Goal: Task Accomplishment & Management: Use online tool/utility

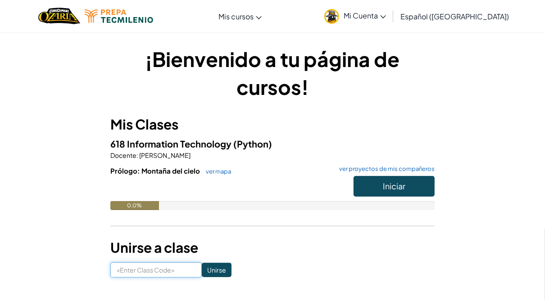
click at [163, 272] on input at bounding box center [155, 270] width 91 height 15
click at [372, 182] on button "Iniciar" at bounding box center [394, 186] width 81 height 21
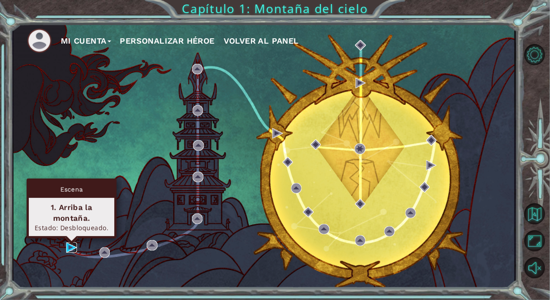
click at [69, 249] on img at bounding box center [71, 248] width 10 height 10
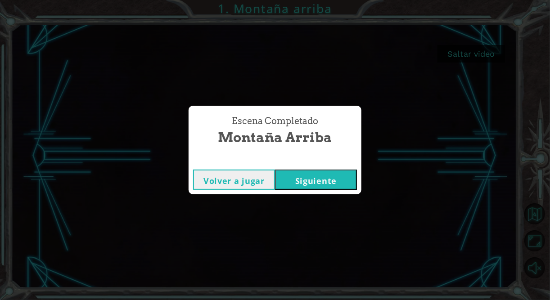
click at [257, 179] on button "Volver a jugar" at bounding box center [234, 180] width 82 height 20
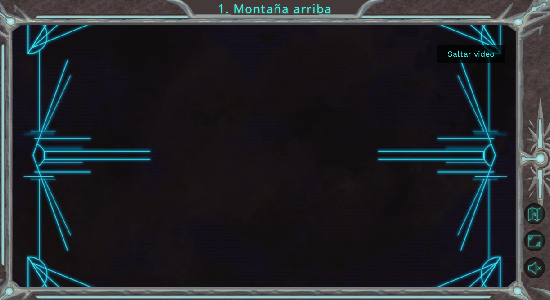
click at [455, 56] on button "Saltar video" at bounding box center [472, 54] width 68 height 18
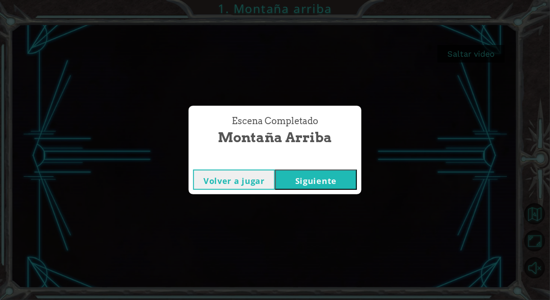
click at [254, 180] on button "Volver a jugar" at bounding box center [234, 180] width 82 height 20
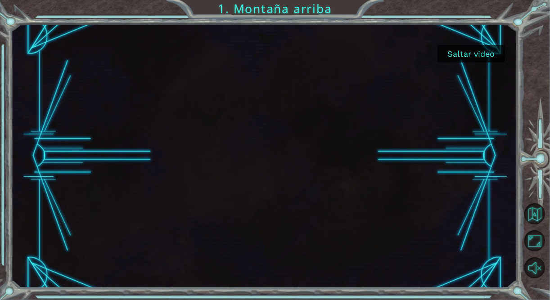
click at [469, 51] on button "Saltar video" at bounding box center [472, 54] width 68 height 18
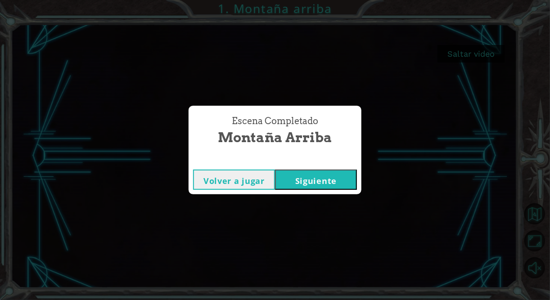
click at [311, 181] on button "Siguiente" at bounding box center [316, 180] width 82 height 20
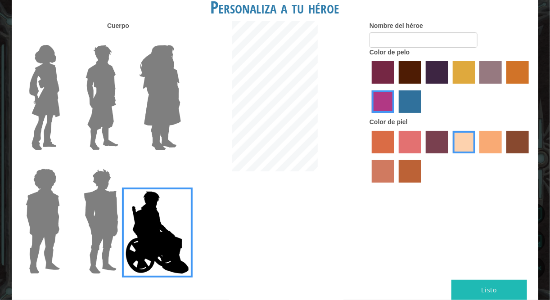
click at [150, 117] on img at bounding box center [160, 97] width 49 height 113
click at [181, 39] on input "Hero Amethyst" at bounding box center [181, 39] width 0 height 0
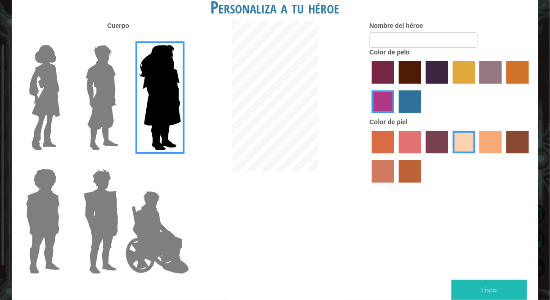
click at [114, 117] on img at bounding box center [102, 97] width 40 height 113
click at [122, 39] on input "Hero Lars" at bounding box center [122, 39] width 0 height 0
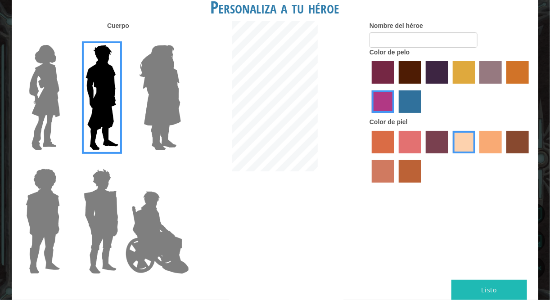
click at [467, 79] on label "tulip tree hair color" at bounding box center [464, 72] width 23 height 23
click at [450, 87] on input "tulip tree hair color" at bounding box center [450, 87] width 0 height 0
click at [486, 81] on label "bazaar hair color" at bounding box center [491, 72] width 23 height 23
click at [477, 87] on input "bazaar hair color" at bounding box center [477, 87] width 0 height 0
click at [506, 288] on button "Listo" at bounding box center [490, 290] width 76 height 20
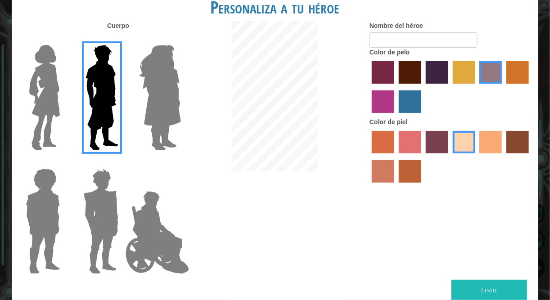
click at [498, 288] on button "Listo" at bounding box center [490, 290] width 76 height 20
type input "JB"
click at [497, 288] on button "Listo" at bounding box center [490, 290] width 76 height 20
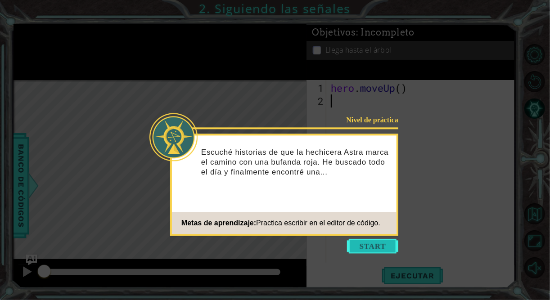
click at [367, 247] on button "Start" at bounding box center [372, 246] width 51 height 14
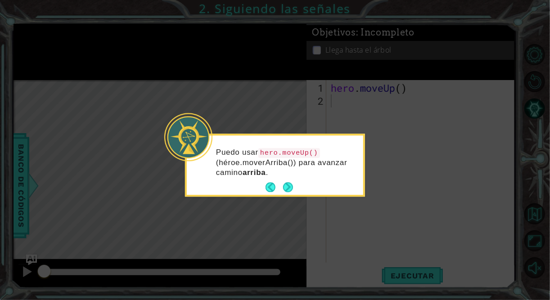
click at [288, 190] on button "Next" at bounding box center [288, 188] width 10 height 10
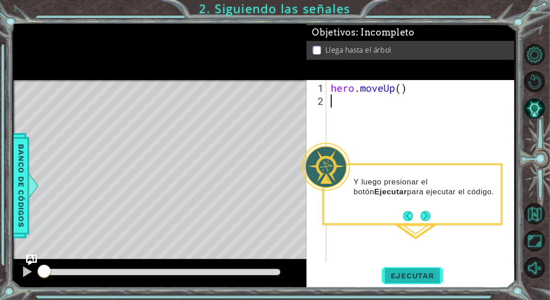
click at [416, 277] on span "Ejecutar" at bounding box center [413, 276] width 62 height 9
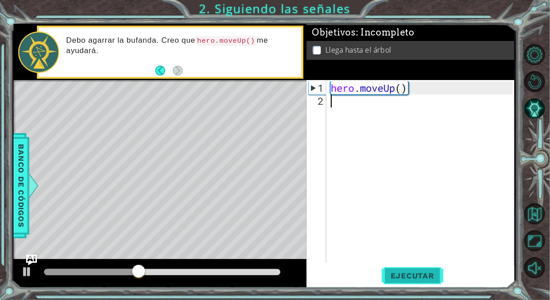
click at [407, 277] on span "Ejecutar" at bounding box center [413, 276] width 62 height 9
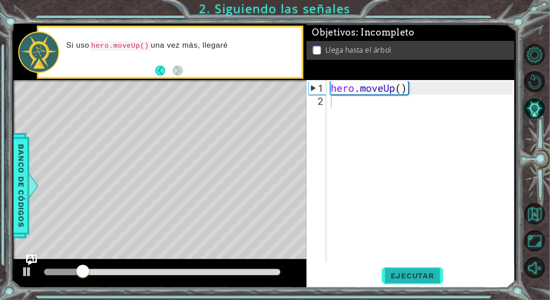
click at [407, 277] on span "Ejecutar" at bounding box center [413, 276] width 62 height 9
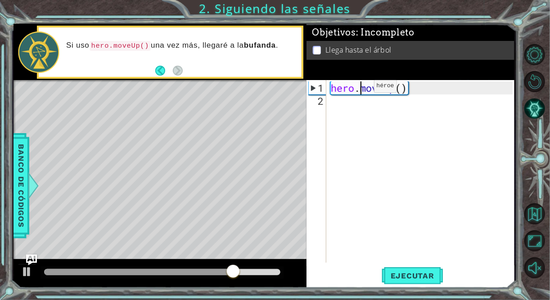
click at [361, 90] on div "hero . moveUp ( )" at bounding box center [423, 186] width 188 height 209
type textarea "hero.moveUp()"
click at [391, 113] on div "hero . moveUp ( )" at bounding box center [423, 186] width 188 height 209
click at [418, 91] on div "hero . moveUp ( )" at bounding box center [423, 186] width 188 height 209
type textarea "hero.moveUp()"
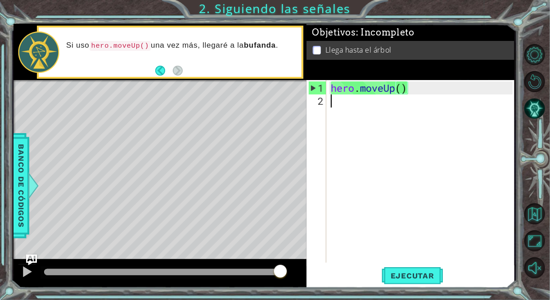
click at [375, 110] on div "hero . moveUp ( )" at bounding box center [423, 186] width 188 height 209
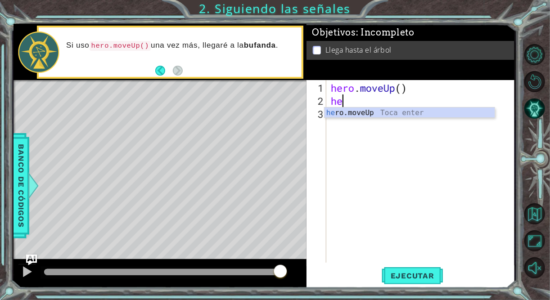
type textarea "her"
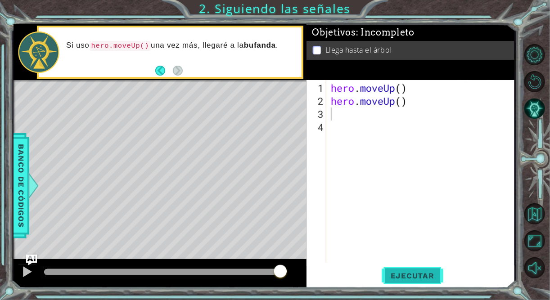
click at [422, 278] on span "Ejecutar" at bounding box center [413, 276] width 62 height 9
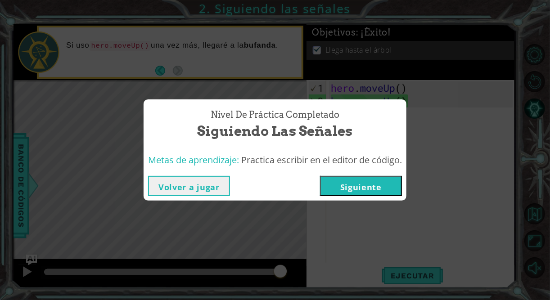
click at [261, 187] on div "Volver a jugar Siguiente" at bounding box center [275, 186] width 254 height 20
click at [199, 186] on button "Volver a jugar" at bounding box center [189, 186] width 82 height 20
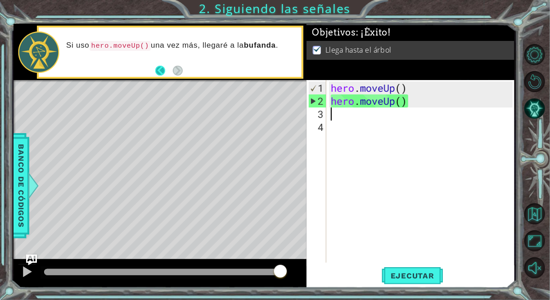
click at [162, 71] on button "Back" at bounding box center [164, 71] width 18 height 10
click at [180, 70] on button "Next" at bounding box center [178, 71] width 10 height 10
click at [322, 87] on div "1" at bounding box center [318, 88] width 18 height 13
click at [319, 88] on div "1" at bounding box center [318, 88] width 18 height 13
type textarea "hero.moveUp()"
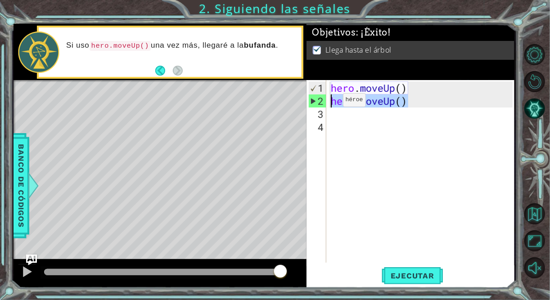
drag, startPoint x: 413, startPoint y: 104, endPoint x: 344, endPoint y: 102, distance: 69.4
click at [344, 103] on div "hero . moveUp ( ) hero . moveUp ( )" at bounding box center [423, 186] width 188 height 209
click at [342, 131] on div "hero . moveUp ( ) hero . moveUp ( )" at bounding box center [423, 186] width 188 height 209
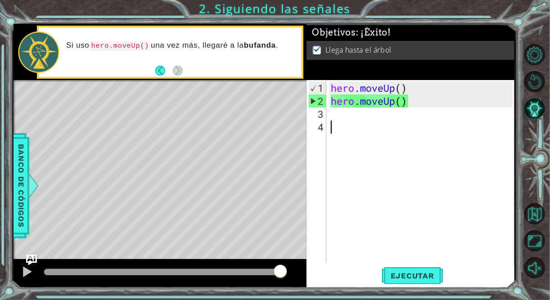
click at [337, 119] on div "hero . moveUp ( ) hero . moveUp ( )" at bounding box center [423, 186] width 188 height 209
click at [167, 68] on button "Back" at bounding box center [164, 71] width 18 height 10
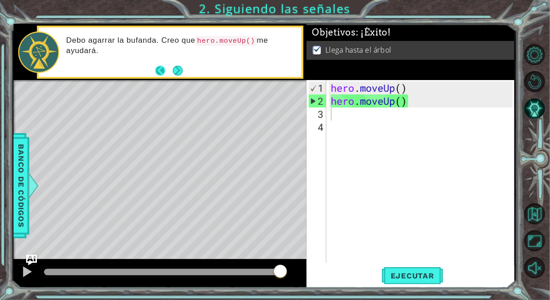
click at [161, 68] on button "Back" at bounding box center [164, 71] width 18 height 10
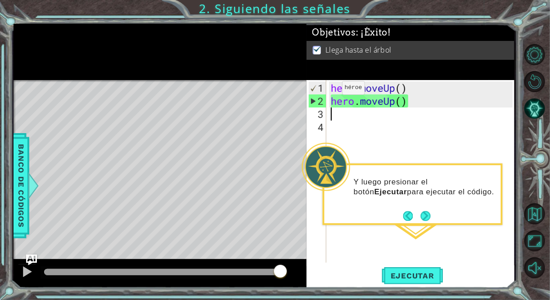
click at [318, 84] on div "1" at bounding box center [318, 88] width 18 height 13
type textarea "hero.moveUp()"
click at [413, 272] on span "Ejecutar" at bounding box center [413, 276] width 62 height 9
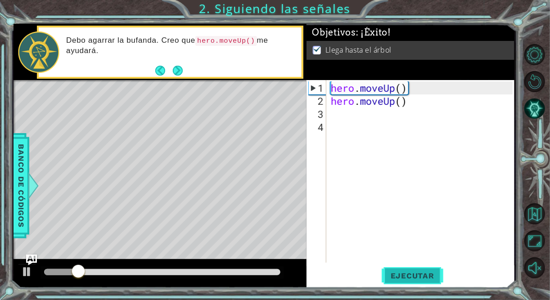
click at [411, 275] on span "Ejecutar" at bounding box center [413, 276] width 62 height 9
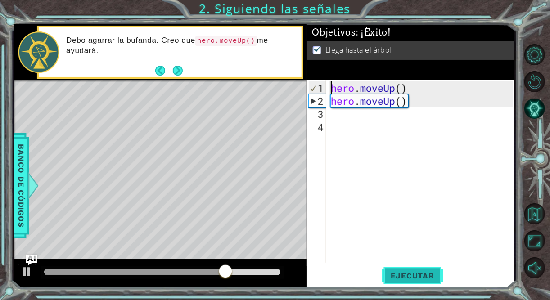
click at [412, 275] on span "Ejecutar" at bounding box center [413, 276] width 62 height 9
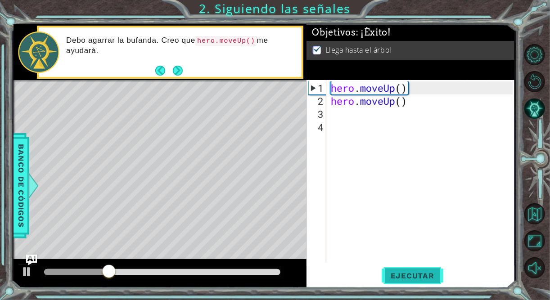
click at [412, 275] on span "Ejecutar" at bounding box center [413, 276] width 62 height 9
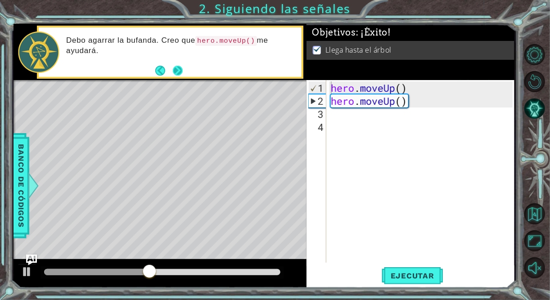
click at [175, 71] on button "Next" at bounding box center [178, 71] width 10 height 10
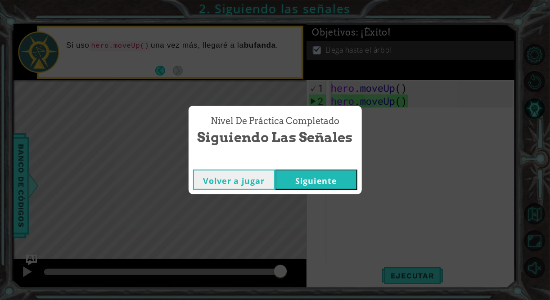
click at [289, 180] on button "Siguiente" at bounding box center [317, 180] width 82 height 20
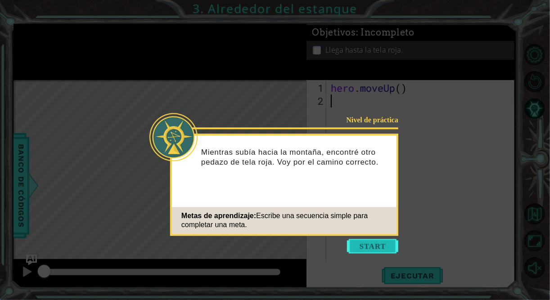
click at [378, 246] on button "Start" at bounding box center [372, 246] width 51 height 14
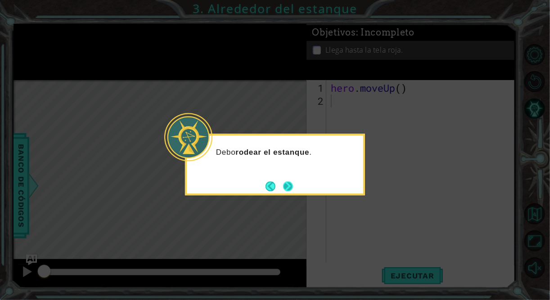
click at [289, 189] on button "Next" at bounding box center [288, 186] width 10 height 10
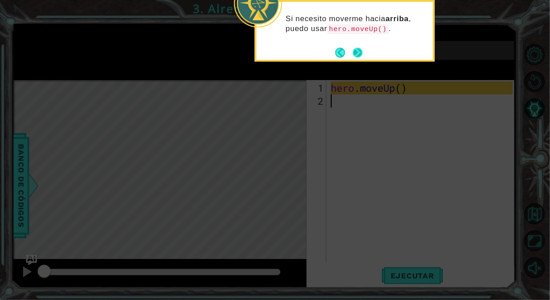
click at [358, 50] on button "Next" at bounding box center [358, 53] width 10 height 10
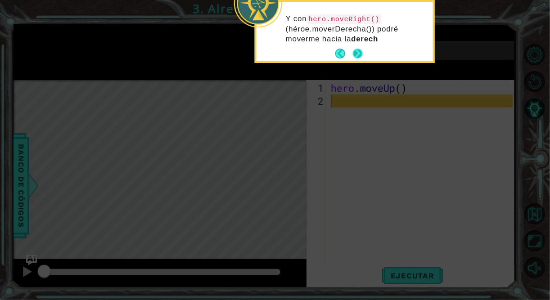
click at [355, 54] on button "Next" at bounding box center [358, 54] width 10 height 10
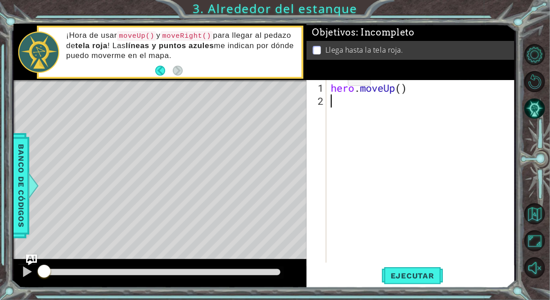
click at [317, 50] on p at bounding box center [317, 50] width 8 height 9
click at [351, 106] on div "hero . moveUp ( )" at bounding box center [423, 186] width 188 height 209
type textarea "h"
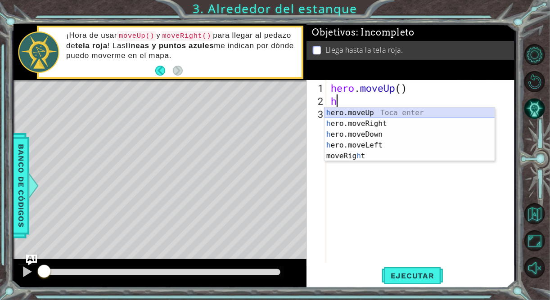
click at [362, 115] on div "h ero.moveUp Toca enter h ero.moveRight Toca enter h ero.moveDown Toca enter h …" at bounding box center [410, 146] width 171 height 76
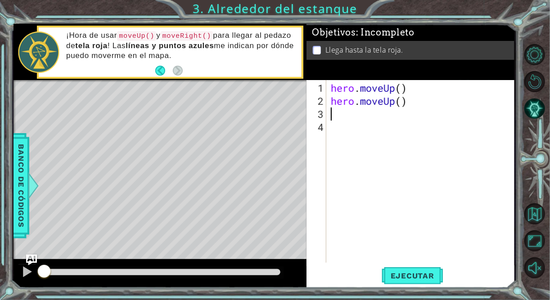
click at [333, 118] on div "hero . moveUp ( ) hero . moveUp ( )" at bounding box center [423, 186] width 188 height 209
type textarea "h"
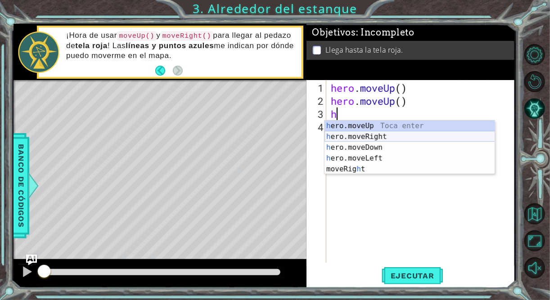
click at [363, 140] on div "h ero.moveUp Toca enter h ero.moveRight Toca enter h ero.moveDown Toca enter h …" at bounding box center [410, 159] width 171 height 76
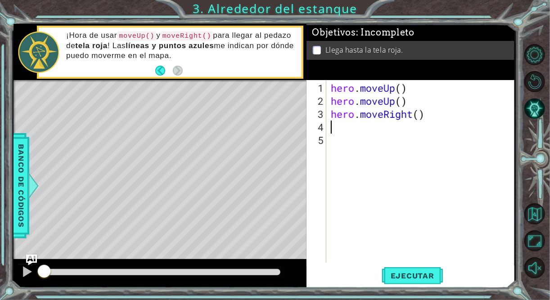
click at [342, 127] on div "hero . moveUp ( ) hero . moveUp ( ) hero . moveRight ( )" at bounding box center [423, 186] width 188 height 209
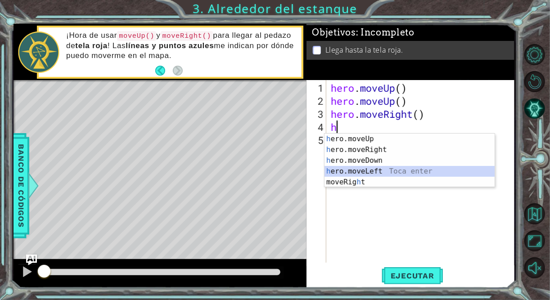
click at [360, 170] on div "h ero.moveUp Toca enter h ero.moveRight Toca enter h ero.moveDown Toca enter h …" at bounding box center [410, 172] width 171 height 76
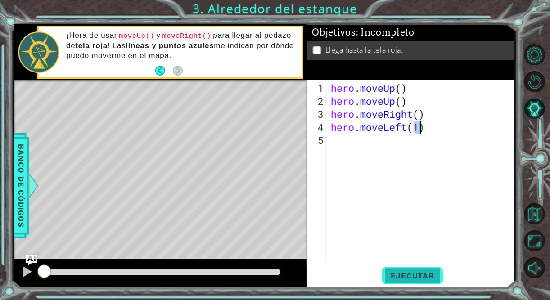
click at [415, 268] on button "Ejecutar" at bounding box center [413, 276] width 62 height 21
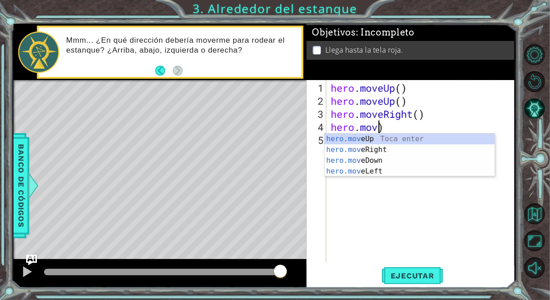
type textarea ")"
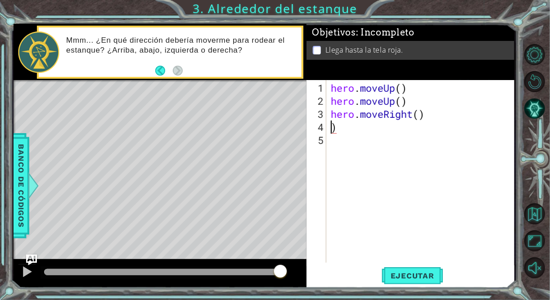
click at [351, 128] on div "hero . moveUp ( ) hero . moveUp ( ) hero . moveRight ( ) )" at bounding box center [423, 186] width 188 height 209
click at [401, 269] on button "Ejecutar" at bounding box center [413, 276] width 62 height 21
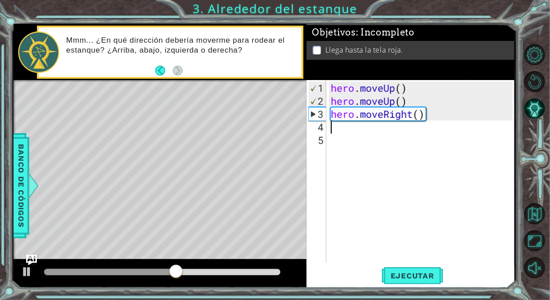
click at [337, 130] on div "hero . moveUp ( ) hero . moveUp ( ) hero . moveRight ( )" at bounding box center [423, 186] width 188 height 209
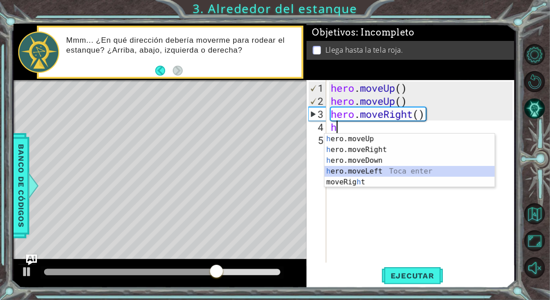
click at [373, 172] on div "h ero.moveUp Toca enter h ero.moveRight Toca enter h ero.moveDown Toca enter h …" at bounding box center [410, 172] width 171 height 76
type textarea "hero.moveLeft(1)"
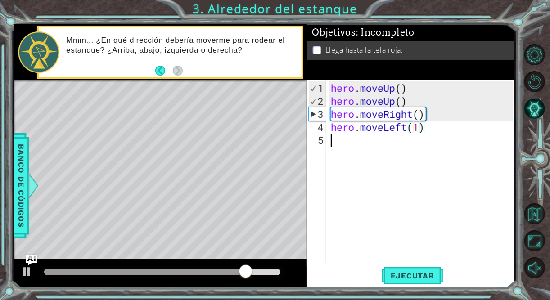
click at [341, 143] on div "hero . moveUp ( ) hero . moveUp ( ) hero . moveRight ( ) hero . moveLeft ( 1 )" at bounding box center [423, 186] width 188 height 209
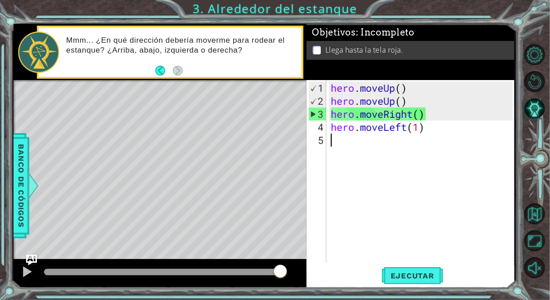
type textarea "h"
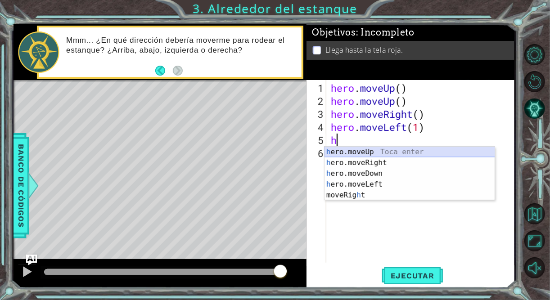
click at [361, 151] on div "h ero.moveUp Toca enter h ero.moveRight Toca enter h ero.moveDown Toca enter h …" at bounding box center [410, 185] width 171 height 76
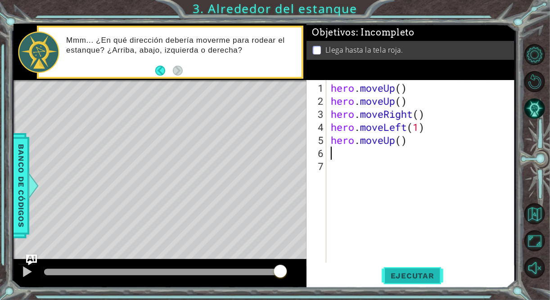
click at [409, 272] on span "Ejecutar" at bounding box center [413, 276] width 62 height 9
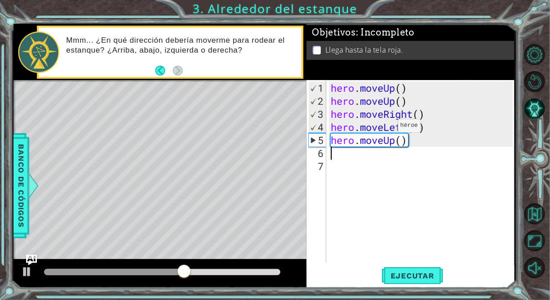
click at [384, 129] on div "hero . moveUp ( ) hero . moveUp ( ) hero . moveRight ( ) hero . moveLeft ( 1 ) …" at bounding box center [423, 186] width 188 height 209
click at [407, 127] on div "hero . moveUp ( ) hero . moveUp ( ) hero . moveRight ( ) hero . moveLeft ( 1 ) …" at bounding box center [423, 186] width 188 height 209
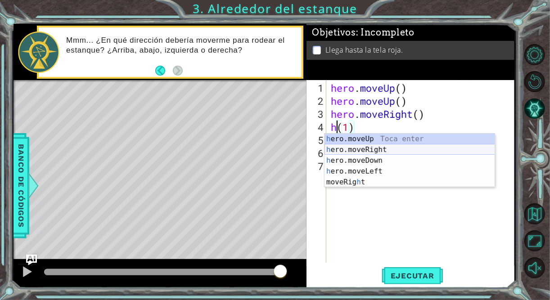
click at [374, 149] on div "h ero.moveUp Toca enter h ero.moveRight Toca enter h ero.moveDown Toca enter h …" at bounding box center [410, 172] width 171 height 76
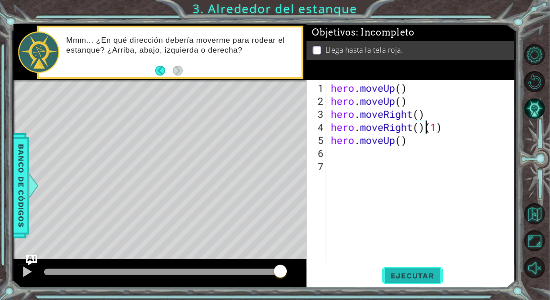
drag, startPoint x: 403, startPoint y: 277, endPoint x: 406, endPoint y: 273, distance: 4.9
click at [404, 277] on span "Ejecutar" at bounding box center [413, 276] width 62 height 9
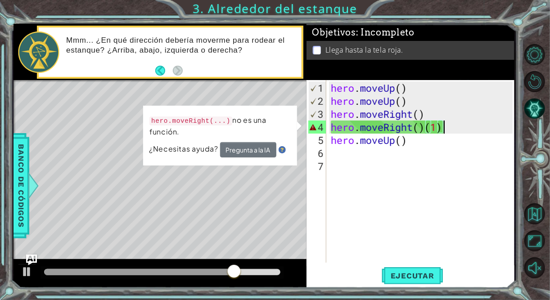
click at [444, 129] on div "hero . moveUp ( ) hero . moveUp ( ) hero . moveRight ( ) hero . moveRight ( ) (…" at bounding box center [423, 186] width 188 height 209
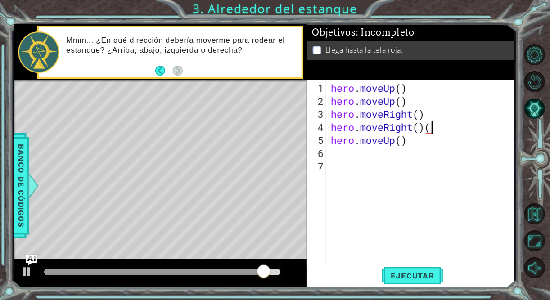
type textarea "hero.moveRight()"
click at [410, 274] on span "Ejecutar" at bounding box center [413, 276] width 62 height 9
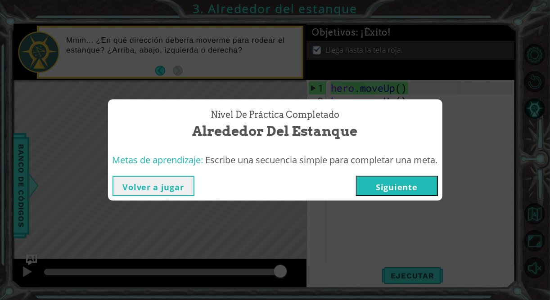
click at [400, 188] on button "Siguiente" at bounding box center [397, 186] width 82 height 20
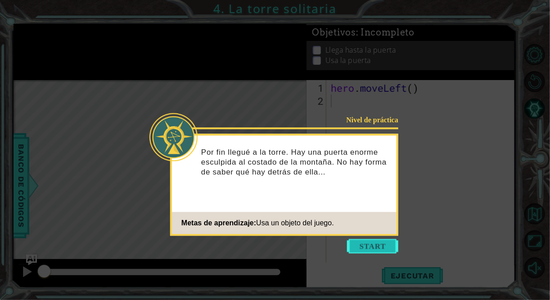
click at [363, 249] on button "Start" at bounding box center [372, 246] width 51 height 14
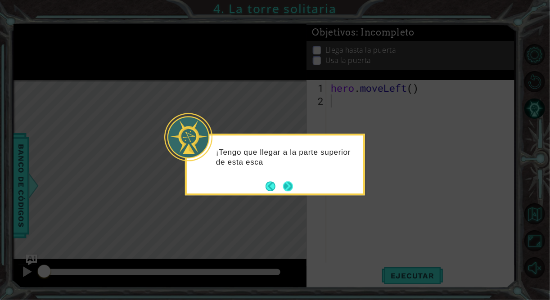
click at [291, 186] on button "Next" at bounding box center [288, 186] width 10 height 10
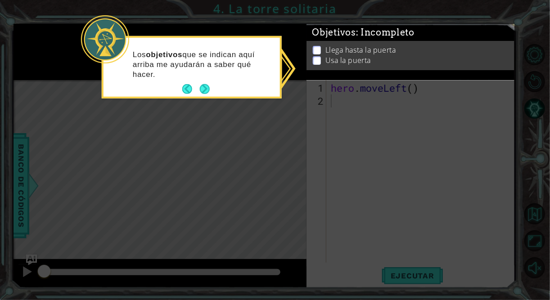
click at [203, 88] on button "Next" at bounding box center [205, 89] width 10 height 10
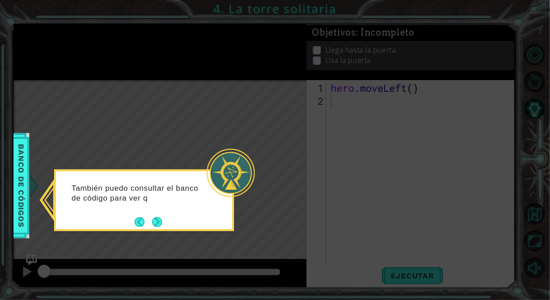
click at [20, 213] on span "Banco de códigos" at bounding box center [21, 185] width 14 height 93
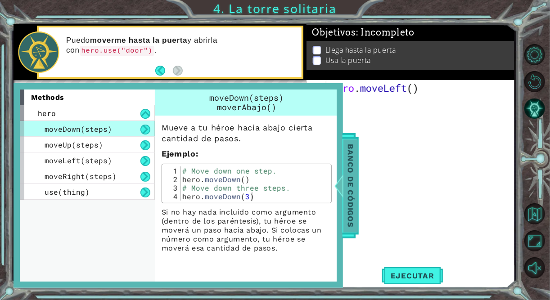
click at [354, 196] on span "Banco de códigos" at bounding box center [350, 185] width 14 height 93
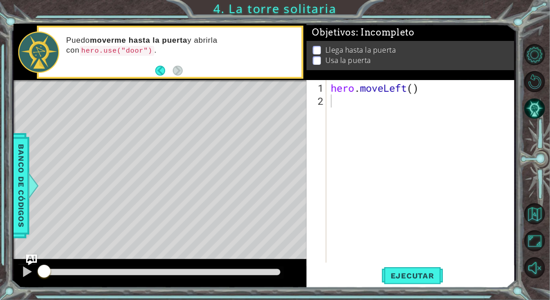
click at [344, 110] on div "hero . moveLeft ( )" at bounding box center [423, 186] width 188 height 209
click at [332, 102] on div "hero . moveLeft ( )" at bounding box center [423, 186] width 188 height 209
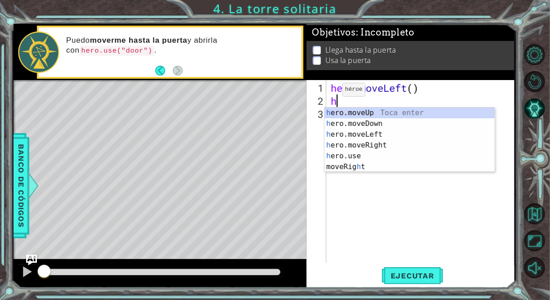
type textarea "h"
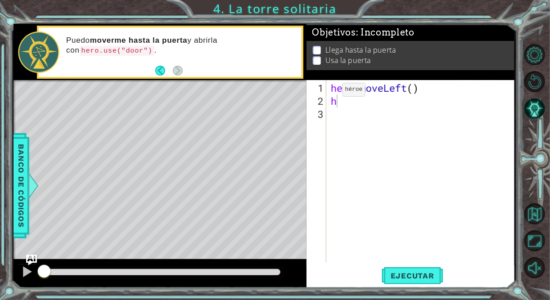
click at [336, 47] on p "Llega hasta la puerta" at bounding box center [361, 50] width 71 height 10
click at [532, 216] on button "Volver al mapa" at bounding box center [535, 214] width 21 height 21
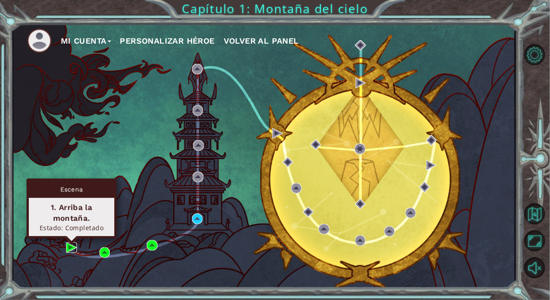
click at [71, 249] on img at bounding box center [71, 248] width 10 height 10
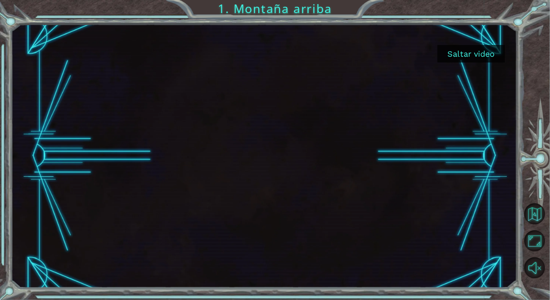
click at [462, 57] on button "Saltar video" at bounding box center [472, 54] width 68 height 18
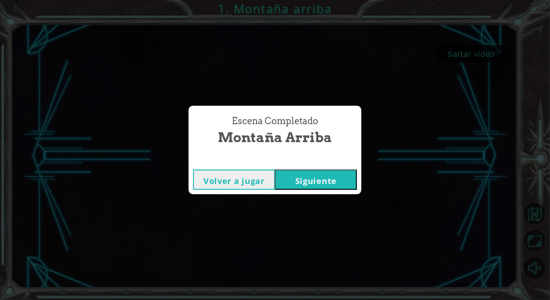
click at [297, 177] on button "Siguiente" at bounding box center [316, 180] width 82 height 20
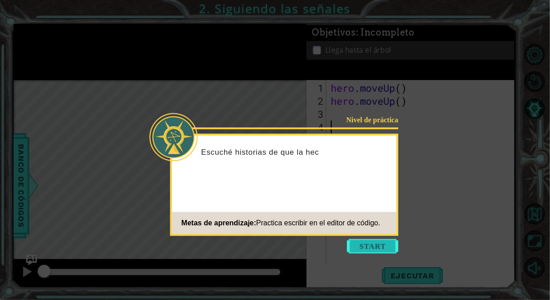
click at [379, 242] on button "Start" at bounding box center [372, 246] width 51 height 14
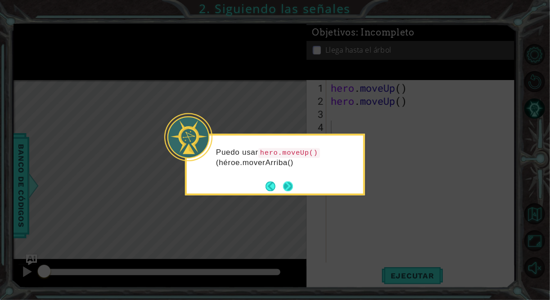
click at [286, 186] on button "Next" at bounding box center [288, 186] width 10 height 10
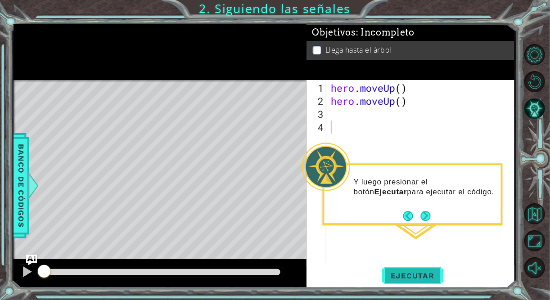
click at [402, 276] on span "Ejecutar" at bounding box center [413, 276] width 62 height 9
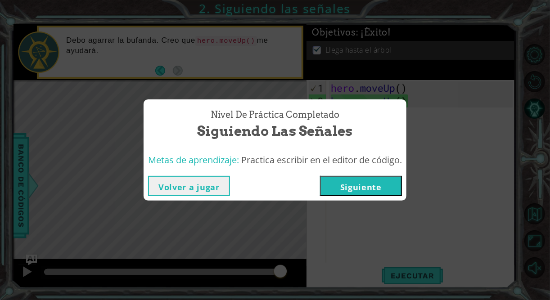
click at [346, 184] on button "Siguiente" at bounding box center [361, 186] width 82 height 20
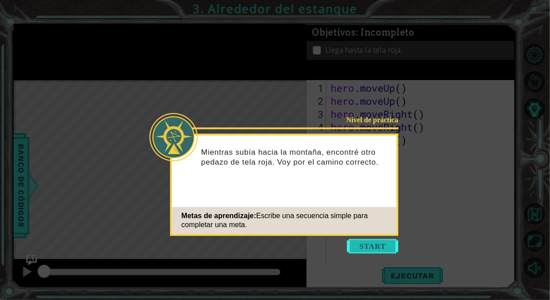
click at [372, 245] on button "Start" at bounding box center [372, 246] width 51 height 14
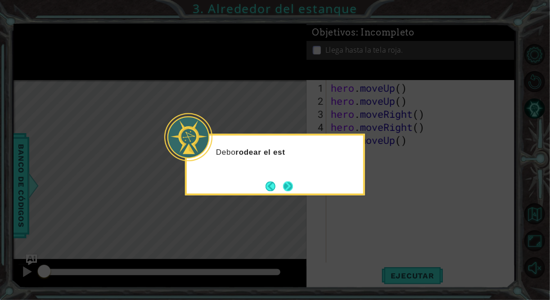
click at [290, 190] on button "Next" at bounding box center [288, 186] width 10 height 10
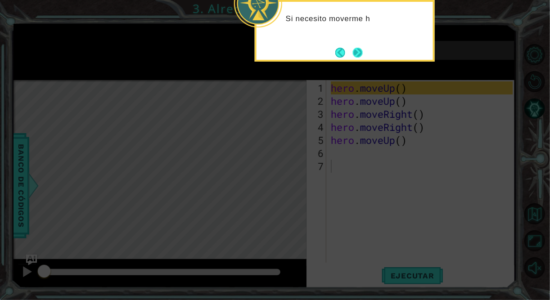
click at [353, 51] on button "Next" at bounding box center [358, 53] width 10 height 10
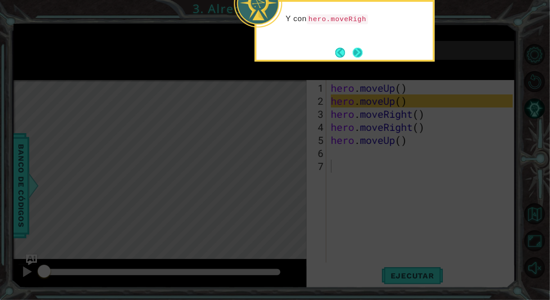
click at [360, 54] on button "Next" at bounding box center [358, 53] width 10 height 10
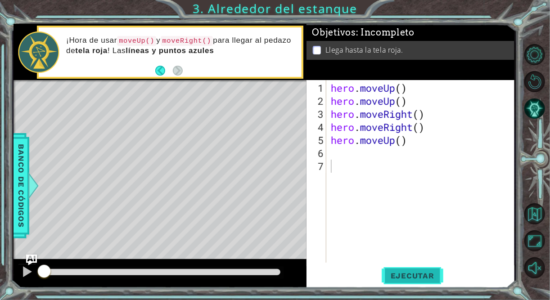
click at [412, 275] on span "Ejecutar" at bounding box center [413, 276] width 62 height 9
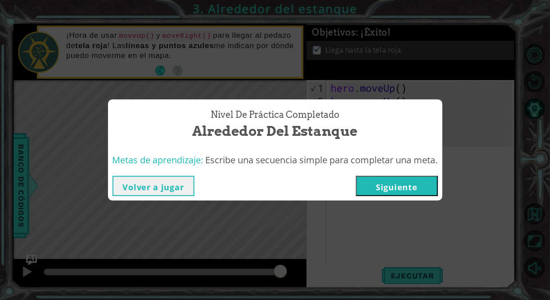
click at [183, 190] on button "Volver a jugar" at bounding box center [154, 186] width 82 height 20
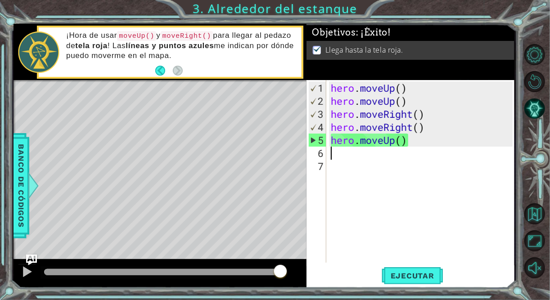
click at [344, 152] on div "hero . moveUp ( ) hero . moveUp ( ) hero . moveRight ( ) hero . moveRight ( ) h…" at bounding box center [423, 186] width 188 height 209
click at [407, 274] on span "Ejecutar" at bounding box center [413, 276] width 62 height 9
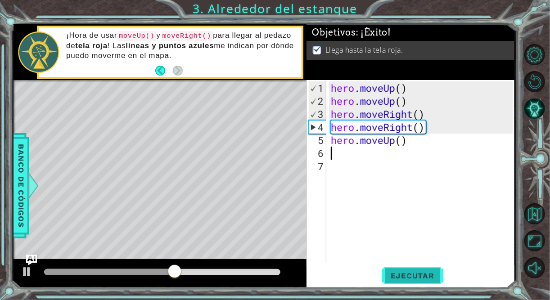
click at [406, 274] on span "Ejecutar" at bounding box center [413, 276] width 62 height 9
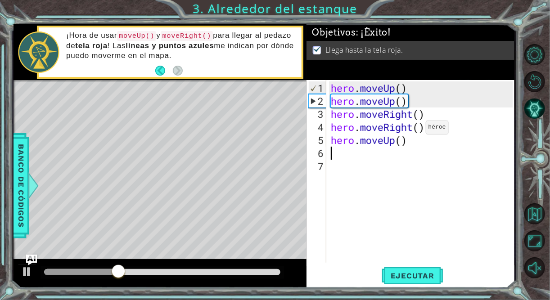
click at [411, 131] on div "hero . moveUp ( ) hero . moveUp ( ) hero . moveRight ( ) hero . moveRight ( ) h…" at bounding box center [423, 186] width 188 height 209
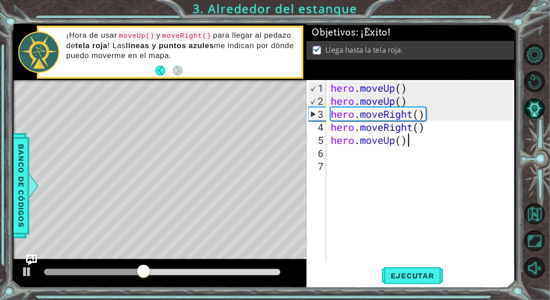
click at [412, 133] on div "hero . moveUp ( ) hero . moveUp ( ) hero . moveRight ( ) hero . moveRight ( ) h…" at bounding box center [423, 186] width 188 height 209
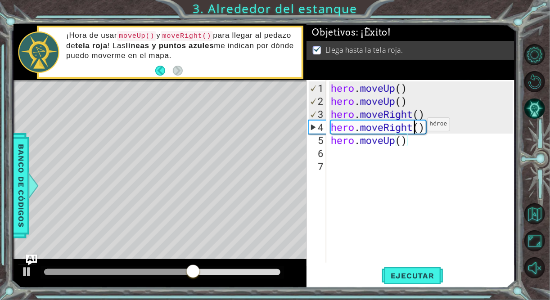
click at [414, 128] on div "hero . moveUp ( ) hero . moveUp ( ) hero . moveRight ( ) hero . moveRight ( ) h…" at bounding box center [423, 186] width 188 height 209
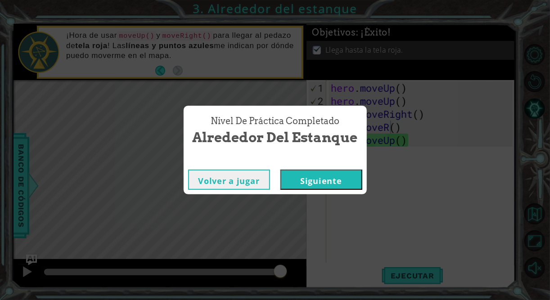
click at [227, 182] on button "Volver a jugar" at bounding box center [229, 180] width 82 height 20
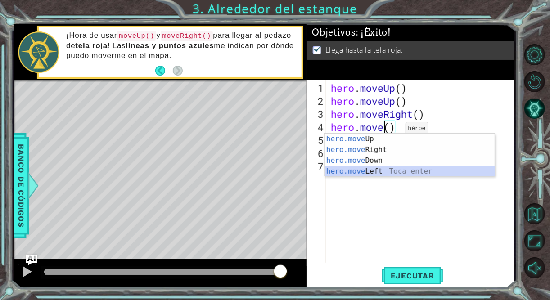
click at [378, 170] on div "hero.move Up Toca enter hero.move Right Toca enter hero.move Down Toca enter he…" at bounding box center [410, 166] width 171 height 65
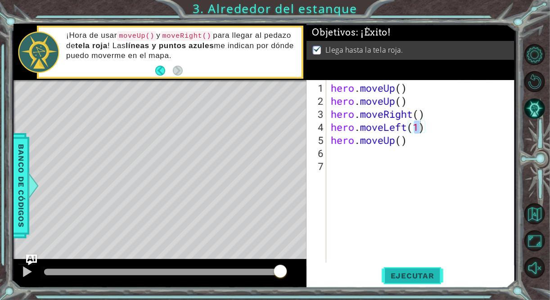
click at [413, 274] on span "Ejecutar" at bounding box center [413, 276] width 62 height 9
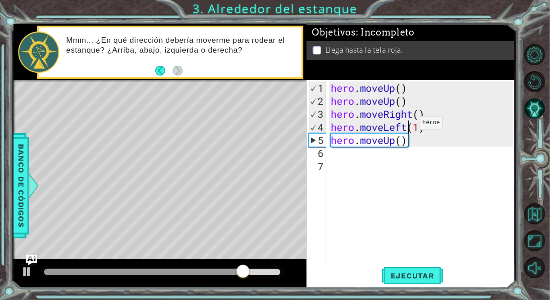
click at [407, 127] on div "hero . moveUp ( ) hero . moveUp ( ) hero . moveRight ( ) hero . moveLeft ( 1 ) …" at bounding box center [423, 186] width 188 height 209
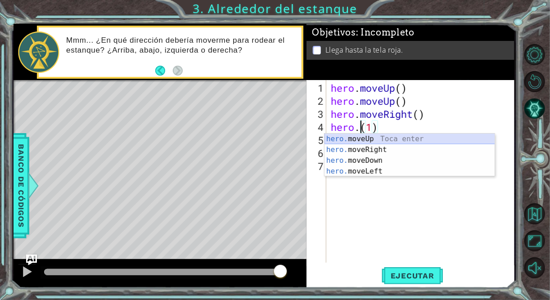
click at [377, 140] on div "hero. moveUp Toca enter hero. moveRight Toca enter hero. moveDown Toca enter he…" at bounding box center [410, 166] width 171 height 65
type textarea "hero.moveUp()(1)"
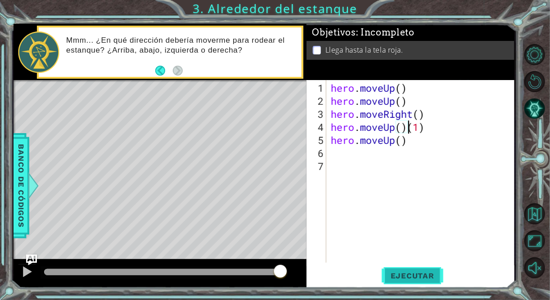
click at [403, 268] on button "Ejecutar" at bounding box center [413, 276] width 62 height 21
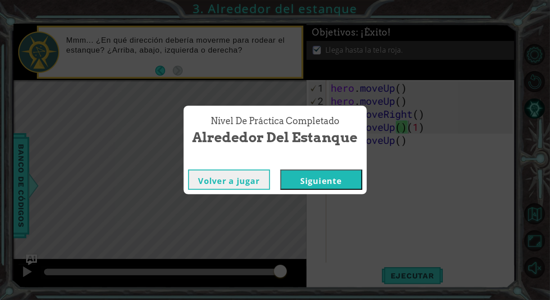
click at [308, 178] on button "Siguiente" at bounding box center [322, 180] width 82 height 20
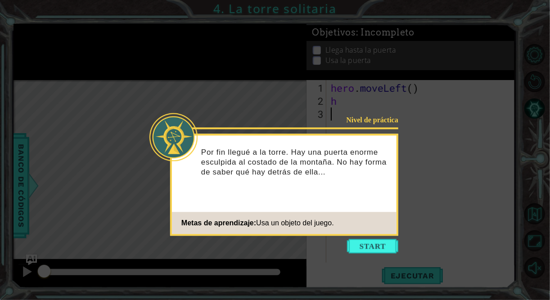
click at [378, 251] on button "Start" at bounding box center [372, 246] width 51 height 14
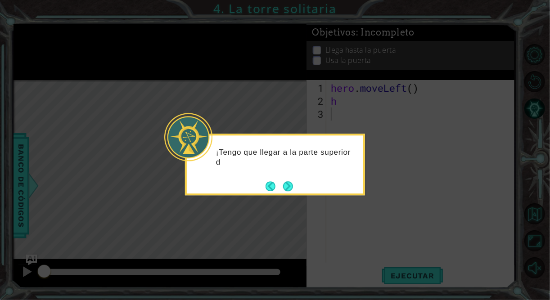
click at [292, 189] on button "Next" at bounding box center [288, 186] width 10 height 10
click at [291, 188] on button "Next" at bounding box center [288, 186] width 10 height 10
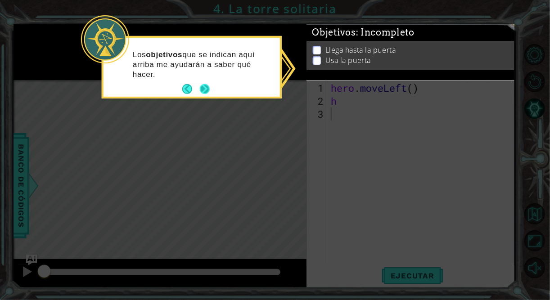
click at [203, 88] on button "Next" at bounding box center [204, 89] width 10 height 10
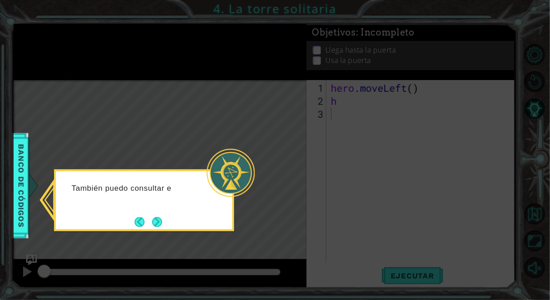
click at [67, 194] on div "También puedo consultar e" at bounding box center [144, 193] width 177 height 36
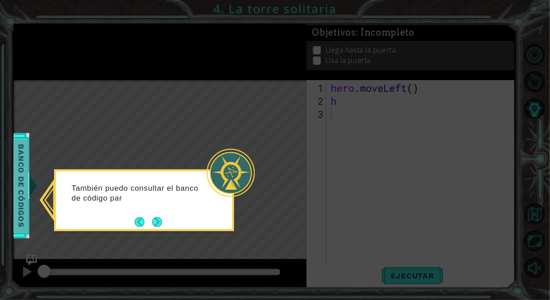
click at [23, 196] on span "Banco de códigos" at bounding box center [21, 185] width 14 height 93
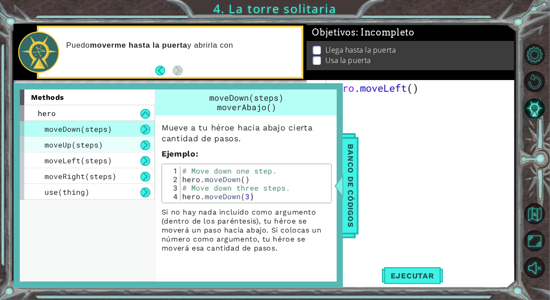
click at [96, 144] on span "moveUp(steps)" at bounding box center [74, 144] width 59 height 9
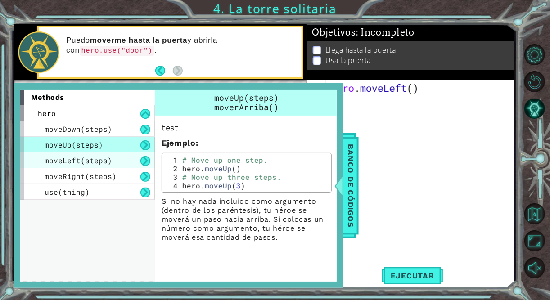
click at [102, 158] on span "moveLeft(steps)" at bounding box center [79, 160] width 68 height 9
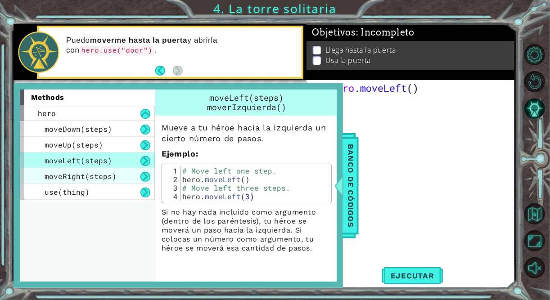
click at [104, 171] on div "moveRight(steps)" at bounding box center [87, 176] width 135 height 16
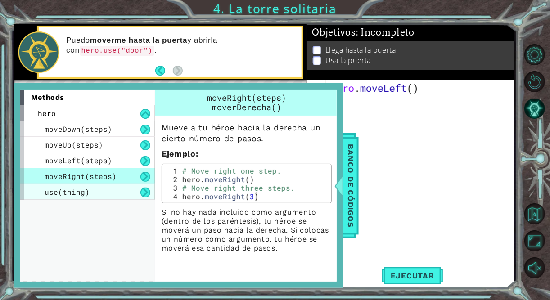
click at [105, 190] on div "use(thing)" at bounding box center [87, 192] width 135 height 16
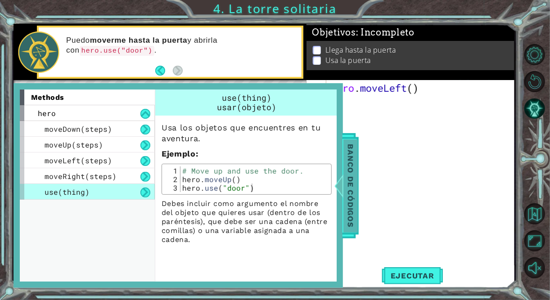
click at [351, 218] on span "Banco de códigos" at bounding box center [348, 185] width 14 height 93
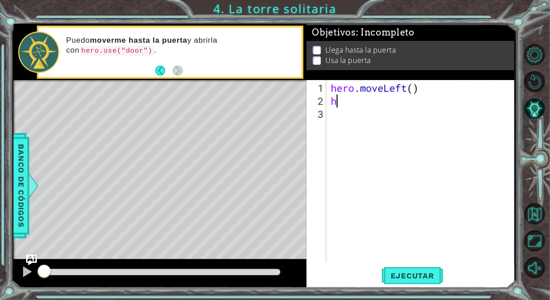
click at [347, 105] on div "hero . moveLeft ( ) h" at bounding box center [423, 186] width 188 height 209
type textarea "he"
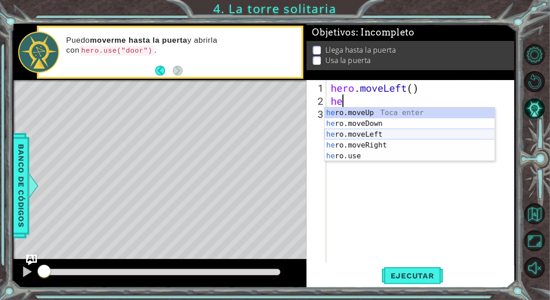
click at [377, 135] on div "he ro.moveUp Toca enter he ro.moveDown Toca enter he ro.moveLeft Toca enter he …" at bounding box center [410, 146] width 171 height 76
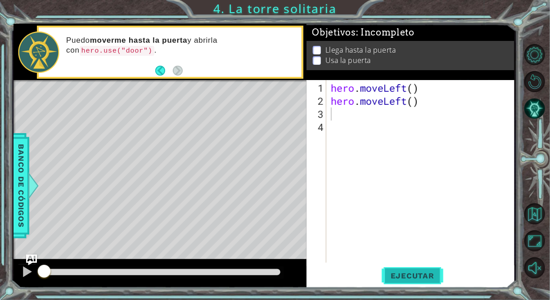
click at [404, 274] on span "Ejecutar" at bounding box center [413, 276] width 62 height 9
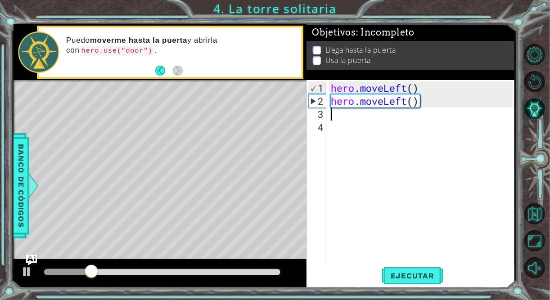
click at [339, 117] on div "hero . moveLeft ( ) hero . moveLeft ( )" at bounding box center [423, 186] width 188 height 209
type textarea "h"
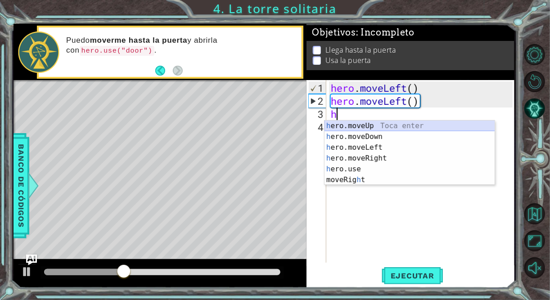
click at [368, 126] on div "h ero.moveUp Toca enter h ero.moveDown Toca enter h ero.moveLeft Toca enter h e…" at bounding box center [410, 164] width 171 height 86
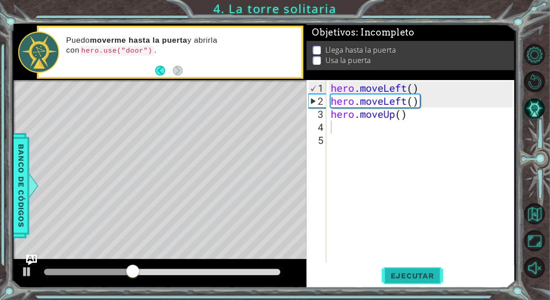
click at [411, 276] on span "Ejecutar" at bounding box center [413, 276] width 62 height 9
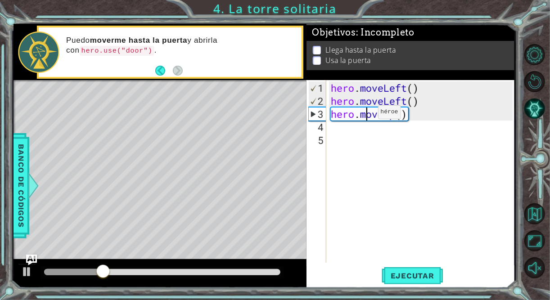
click at [365, 116] on div "hero . moveLeft ( ) hero . moveLeft ( ) hero . moveUp ( )" at bounding box center [423, 186] width 188 height 209
type textarea "hero.moveUp()"
drag, startPoint x: 343, startPoint y: 127, endPoint x: 345, endPoint y: 131, distance: 4.6
click at [343, 127] on div "hero . moveLeft ( ) hero . moveLeft ( ) hero . moveUp ( )" at bounding box center [423, 186] width 188 height 209
type textarea "h"
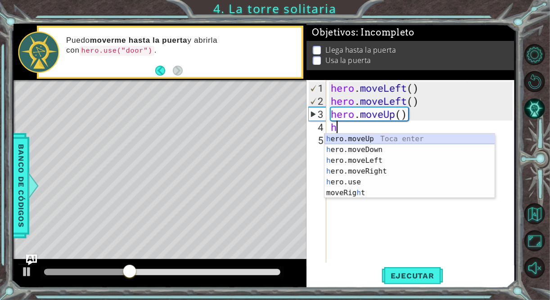
click at [376, 137] on div "h ero.moveUp Toca enter h ero.moveDown Toca enter h ero.moveLeft Toca enter h e…" at bounding box center [410, 177] width 171 height 86
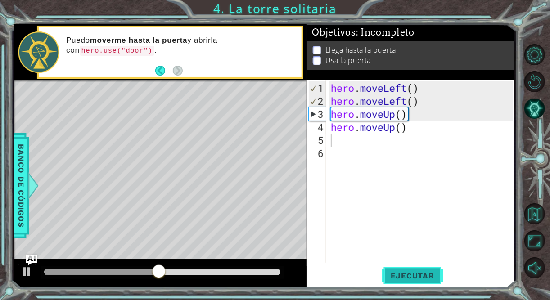
click at [423, 273] on span "Ejecutar" at bounding box center [413, 276] width 62 height 9
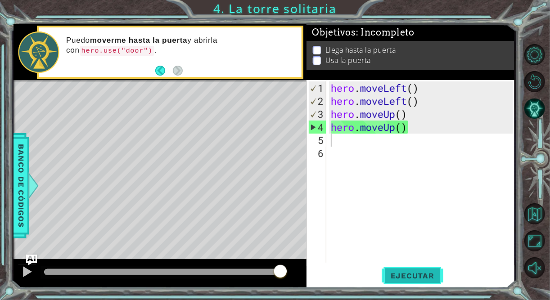
click at [412, 280] on span "Ejecutar" at bounding box center [413, 276] width 62 height 9
click at [345, 143] on div "hero . moveLeft ( ) hero . moveLeft ( ) hero . moveUp ( ) hero . moveUp ( )" at bounding box center [423, 186] width 188 height 209
type textarea "h"
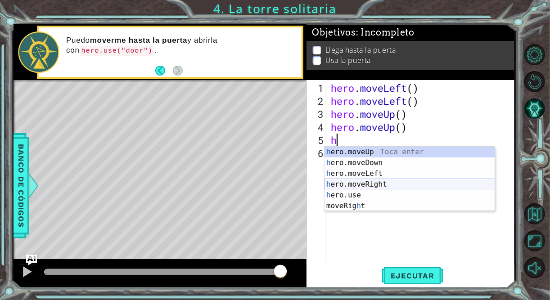
click at [381, 180] on div "h ero.moveUp Toca enter h ero.moveDown Toca enter h ero.moveLeft Toca enter h e…" at bounding box center [410, 190] width 171 height 86
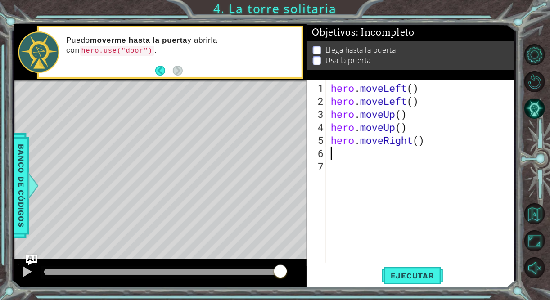
click at [362, 159] on div "hero . moveLeft ( ) hero . moveLeft ( ) hero . moveUp ( ) hero . moveUp ( ) her…" at bounding box center [423, 186] width 188 height 209
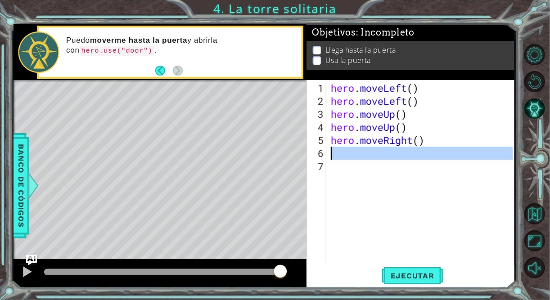
type textarea "h"
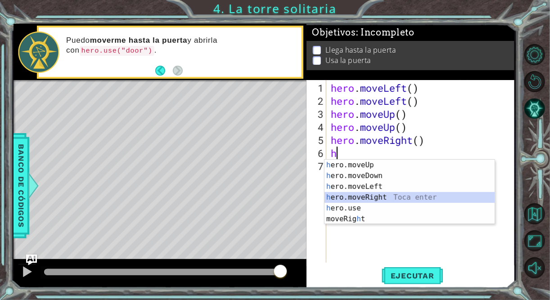
click at [373, 196] on div "h ero.moveUp Toca enter h ero.moveDown Toca enter h ero.moveLeft Toca enter h e…" at bounding box center [410, 203] width 171 height 86
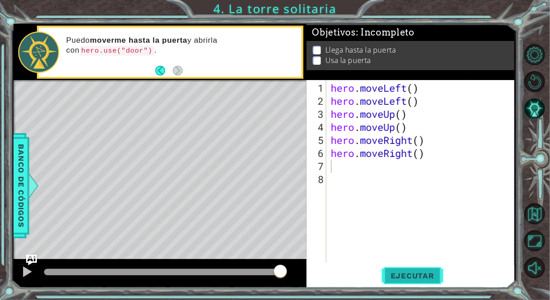
click at [413, 274] on span "Ejecutar" at bounding box center [413, 276] width 62 height 9
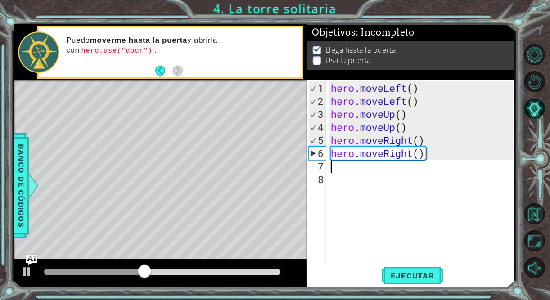
click at [363, 172] on div "hero . moveLeft ( ) hero . moveLeft ( ) hero . moveUp ( ) hero . moveUp ( ) her…" at bounding box center [423, 186] width 188 height 209
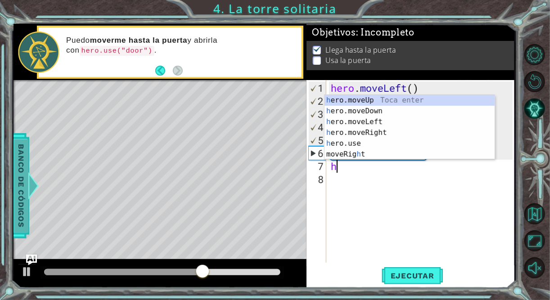
type textarea "h"
click at [25, 191] on span "Banco de códigos" at bounding box center [21, 185] width 14 height 93
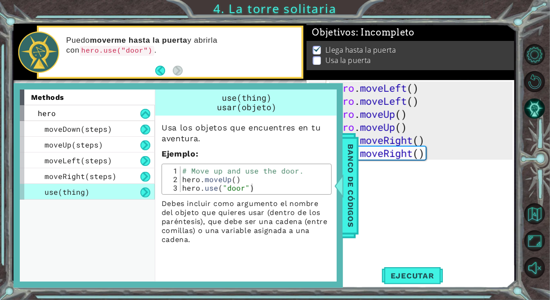
click at [415, 227] on div "hero . moveLeft ( ) hero . moveLeft ( ) hero . moveUp ( ) hero . moveUp ( ) her…" at bounding box center [423, 186] width 188 height 209
click at [384, 190] on div "hero . moveLeft ( ) hero . moveLeft ( ) hero . moveUp ( ) hero . moveUp ( ) her…" at bounding box center [423, 186] width 188 height 209
click at [345, 183] on span "Banco de códigos" at bounding box center [351, 185] width 14 height 93
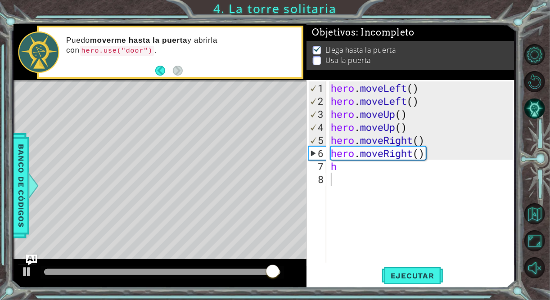
click at [346, 170] on div "hero . moveLeft ( ) hero . moveLeft ( ) hero . moveUp ( ) hero . moveUp ( ) her…" at bounding box center [423, 186] width 188 height 209
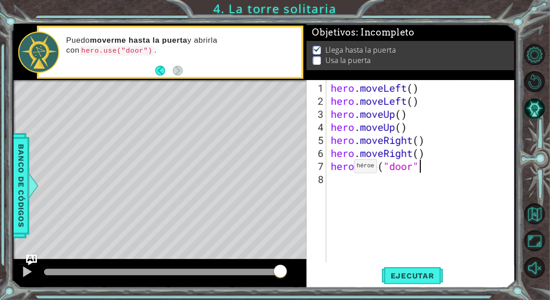
scroll to position [0, 4]
click at [421, 276] on span "Ejecutar" at bounding box center [413, 276] width 62 height 9
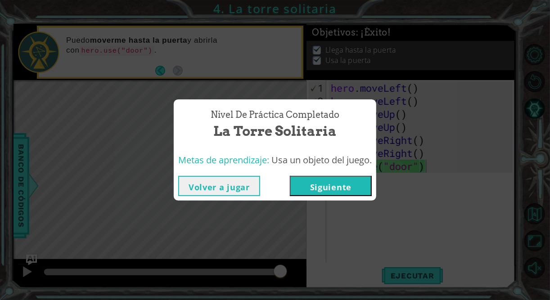
click at [231, 187] on button "Volver a jugar" at bounding box center [219, 186] width 82 height 20
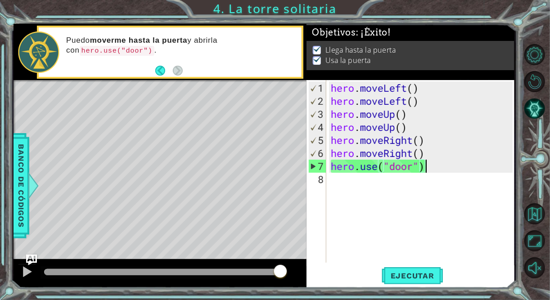
click at [430, 171] on div "hero . moveLeft ( ) hero . moveLeft ( ) hero . moveUp ( ) hero . moveUp ( ) her…" at bounding box center [423, 186] width 188 height 209
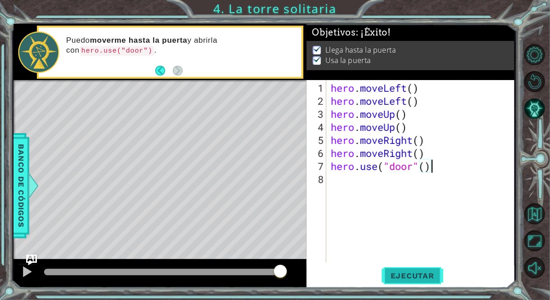
type textarea "hero.use("door"()"
click at [426, 270] on button "Ejecutar" at bounding box center [413, 276] width 62 height 21
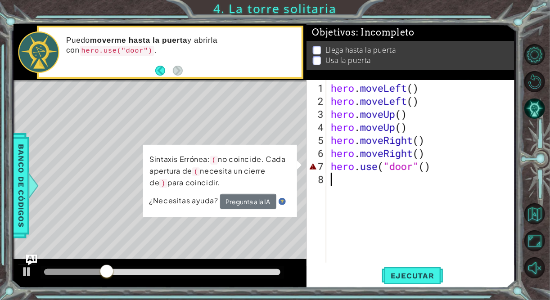
drag, startPoint x: 454, startPoint y: 178, endPoint x: 449, endPoint y: 177, distance: 5.6
click at [449, 177] on div "hero . moveLeft ( ) hero . moveLeft ( ) hero . moveUp ( ) hero . moveUp ( ) her…" at bounding box center [423, 186] width 188 height 209
click at [444, 169] on div "hero . moveLeft ( ) hero . moveLeft ( ) hero . moveUp ( ) hero . moveUp ( ) her…" at bounding box center [423, 186] width 188 height 209
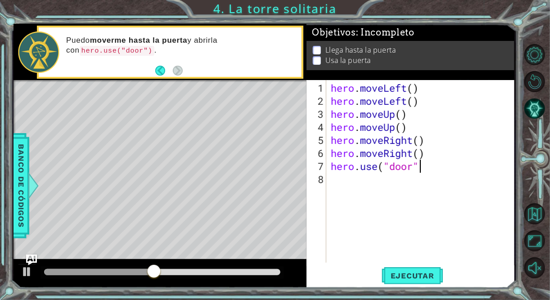
scroll to position [0, 4]
type textarea "hero.use("door")"
click at [411, 276] on span "Ejecutar" at bounding box center [413, 276] width 62 height 9
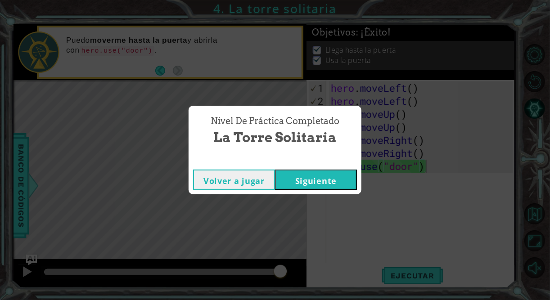
click at [312, 179] on button "Siguiente" at bounding box center [316, 180] width 82 height 20
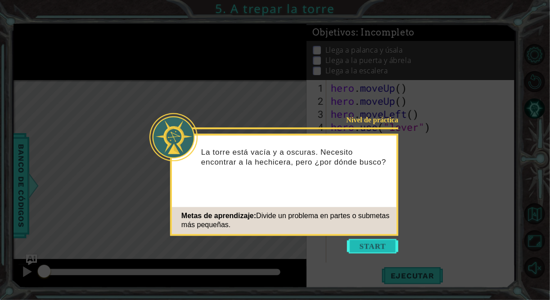
click at [370, 244] on button "Start" at bounding box center [372, 246] width 51 height 14
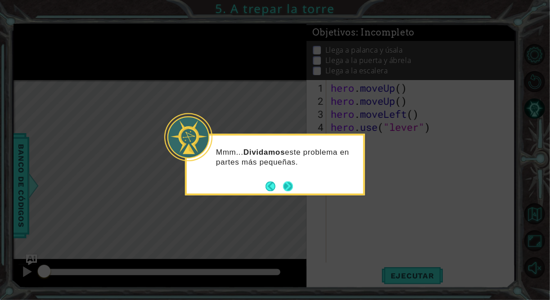
click at [293, 183] on button "Next" at bounding box center [288, 186] width 10 height 10
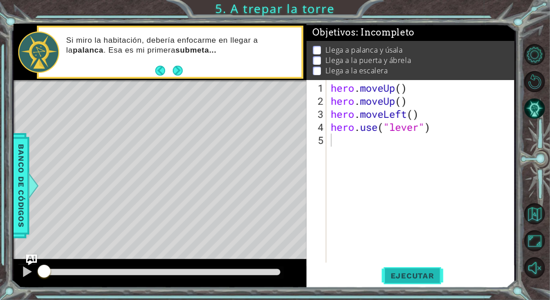
click at [417, 278] on span "Ejecutar" at bounding box center [413, 276] width 62 height 9
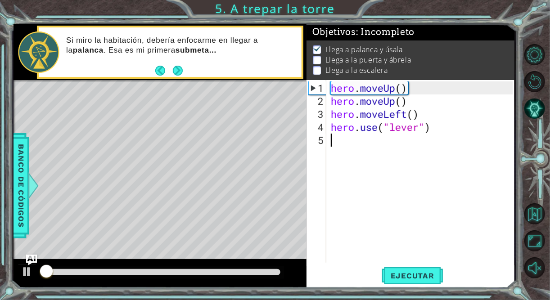
scroll to position [5, 0]
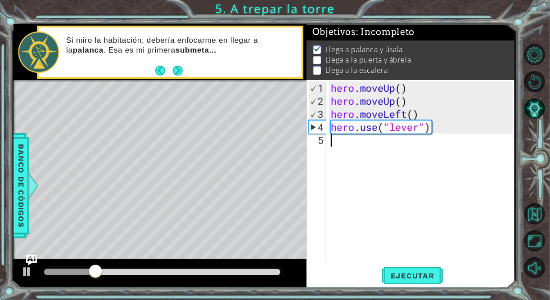
click at [340, 142] on div "hero . moveUp ( ) hero . moveUp ( ) hero . moveLeft ( ) hero . use ( "lever" )" at bounding box center [423, 186] width 188 height 209
click at [344, 141] on div "hero . moveUp ( ) hero . moveUp ( ) hero . moveLeft ( ) hero . use ( "lever" )" at bounding box center [423, 186] width 188 height 209
type textarea "h"
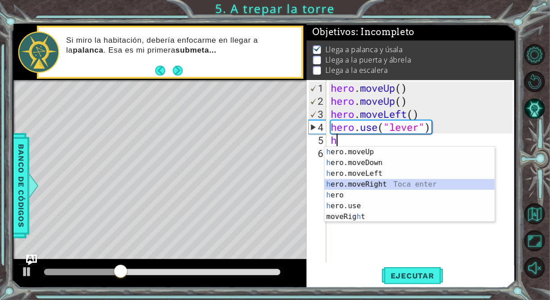
click at [383, 185] on div "h ero.moveUp Toca enter h ero.moveDown Toca enter h ero.moveLeft Toca enter h e…" at bounding box center [410, 195] width 171 height 97
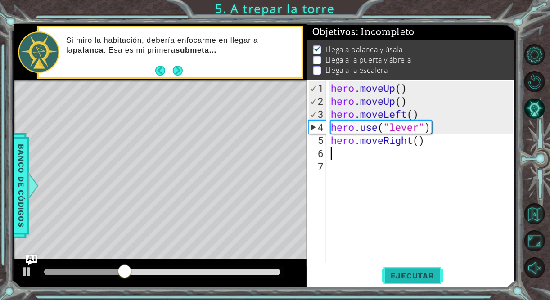
click at [412, 280] on span "Ejecutar" at bounding box center [413, 276] width 62 height 9
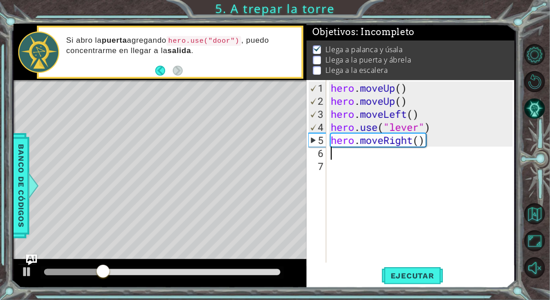
click at [342, 154] on div "hero . moveUp ( ) hero . moveUp ( ) hero . moveLeft ( ) hero . use ( "lever" ) …" at bounding box center [423, 186] width 188 height 209
type textarea "h"
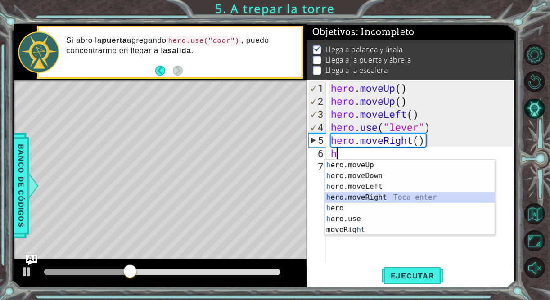
click at [381, 196] on div "h ero.moveUp Toca enter h ero.moveDown Toca enter h ero.moveLeft Toca enter h e…" at bounding box center [410, 208] width 171 height 97
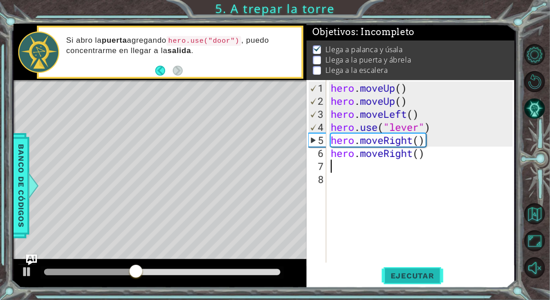
click at [411, 277] on span "Ejecutar" at bounding box center [413, 276] width 62 height 9
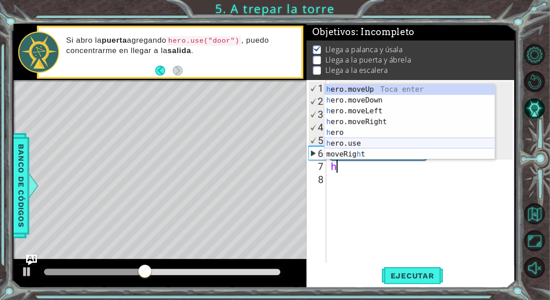
type textarea "he"
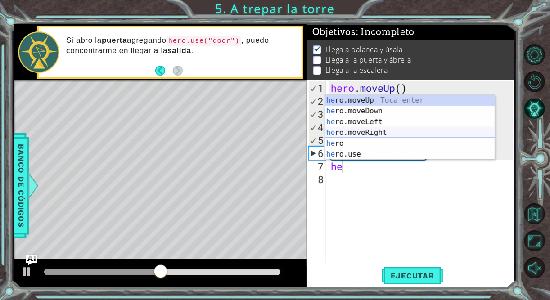
drag, startPoint x: 369, startPoint y: 130, endPoint x: 373, endPoint y: 134, distance: 5.1
click at [370, 131] on div "he ro.moveUp Toca enter he ro.moveDown Toca enter he ro.moveLeft Toca enter he …" at bounding box center [410, 138] width 171 height 86
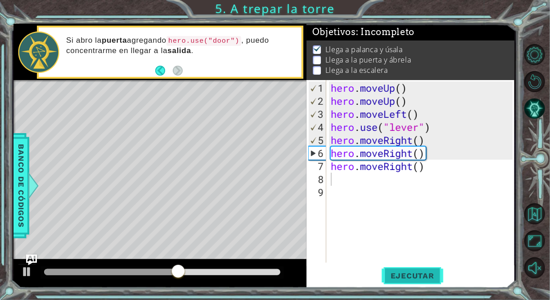
click at [414, 277] on span "Ejecutar" at bounding box center [413, 276] width 62 height 9
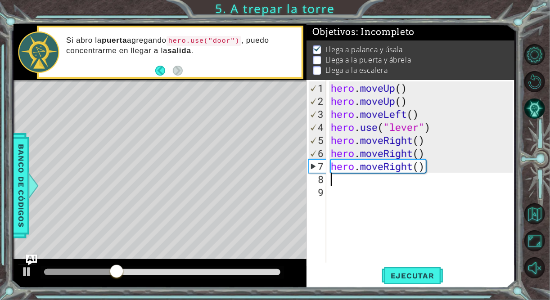
click at [348, 180] on div "hero . moveUp ( ) hero . moveUp ( ) hero . moveLeft ( ) hero . use ( "lever" ) …" at bounding box center [423, 186] width 188 height 209
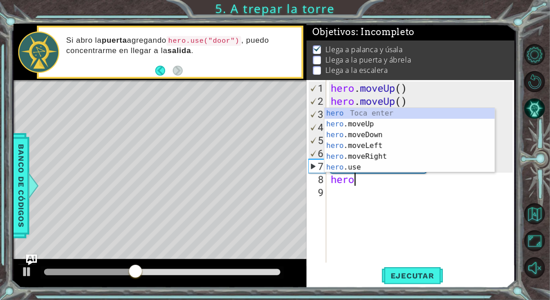
scroll to position [0, 0]
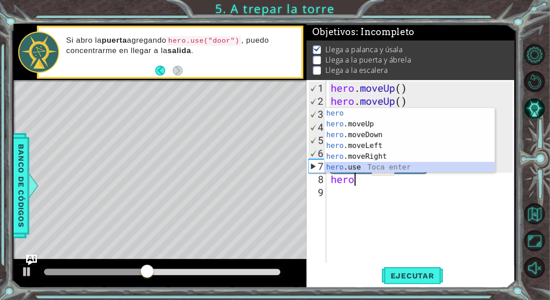
click at [358, 170] on div "hero Toca enter hero .moveUp Toca enter hero .moveDown Toca enter hero .moveLef…" at bounding box center [410, 151] width 171 height 86
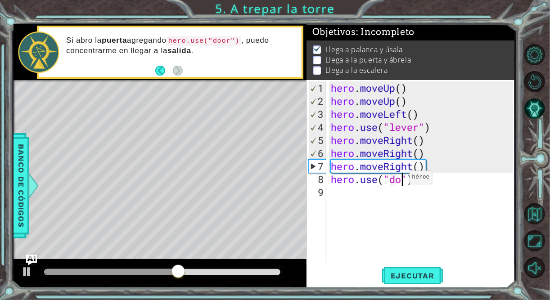
scroll to position [0, 3]
type textarea "hero.use("door")"
click at [416, 274] on span "Ejecutar" at bounding box center [413, 276] width 62 height 9
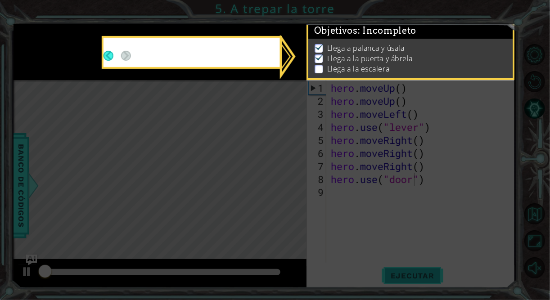
scroll to position [5, 0]
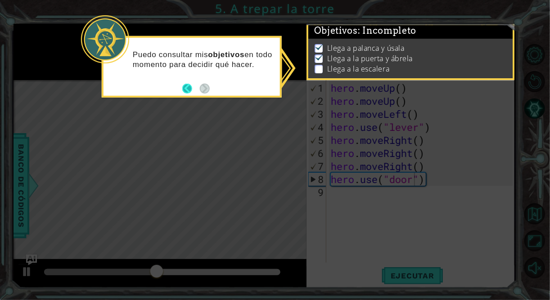
click at [187, 91] on button "Back" at bounding box center [191, 89] width 18 height 10
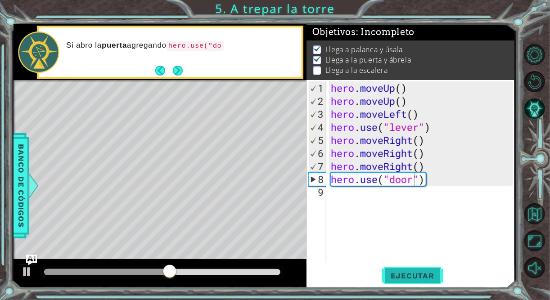
click at [409, 274] on span "Ejecutar" at bounding box center [413, 276] width 62 height 9
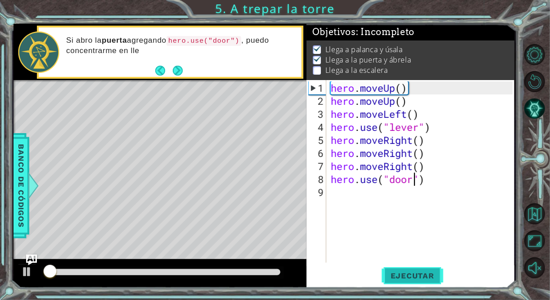
scroll to position [5, 0]
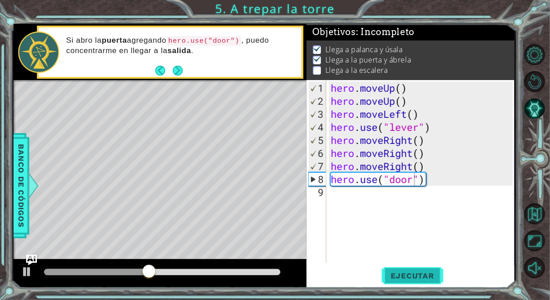
click at [407, 272] on span "Ejecutar" at bounding box center [413, 276] width 62 height 9
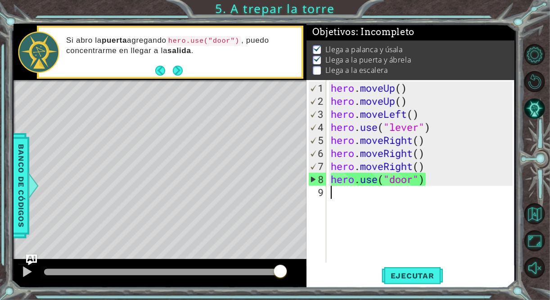
click at [348, 198] on div "hero . moveUp ( ) hero . moveUp ( ) hero . moveLeft ( ) hero . use ( "lever" ) …" at bounding box center [423, 186] width 188 height 209
type textarea "h"
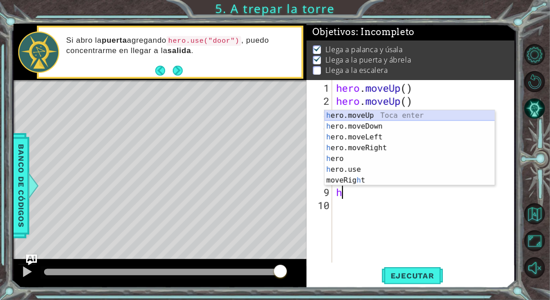
click at [361, 115] on div "h ero.moveUp Toca enter h ero.moveDown Toca enter h ero.moveLeft Toca enter h e…" at bounding box center [410, 158] width 171 height 97
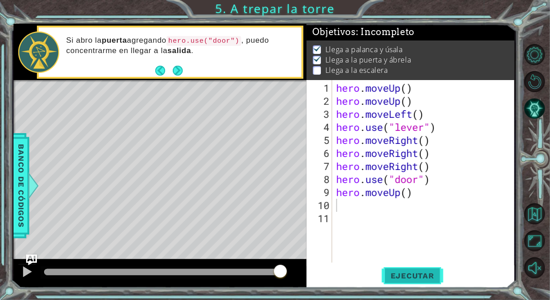
click at [398, 272] on span "Ejecutar" at bounding box center [413, 276] width 62 height 9
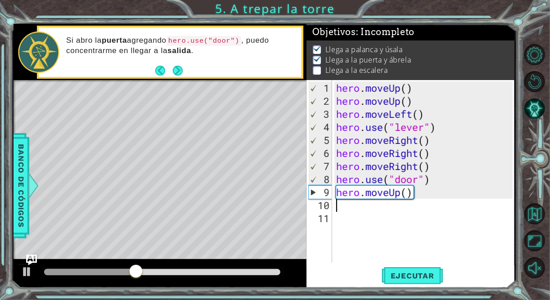
type textarea "h"
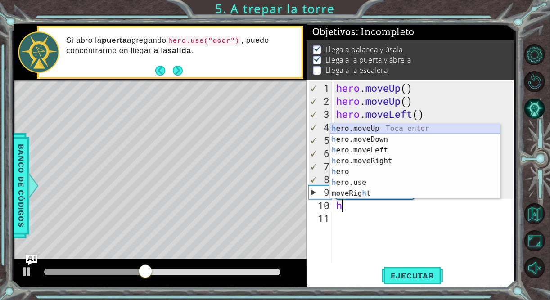
click at [360, 131] on div "h ero.moveUp Toca enter h ero.moveDown Toca enter h ero.moveLeft Toca enter h e…" at bounding box center [415, 171] width 171 height 97
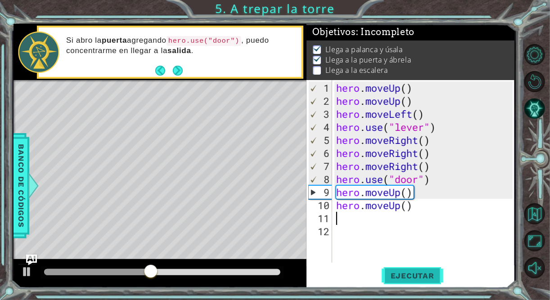
click at [402, 272] on span "Ejecutar" at bounding box center [413, 276] width 62 height 9
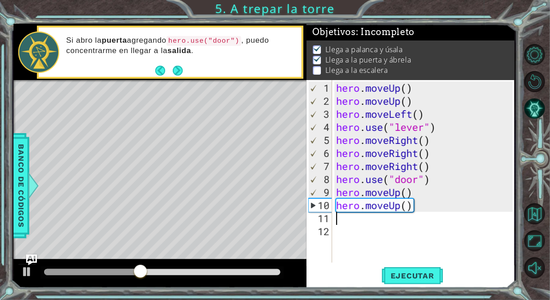
click at [364, 220] on div "hero . moveUp ( ) hero . moveUp ( ) hero . moveLeft ( ) hero . use ( "lever" ) …" at bounding box center [426, 186] width 183 height 209
type textarea "h"
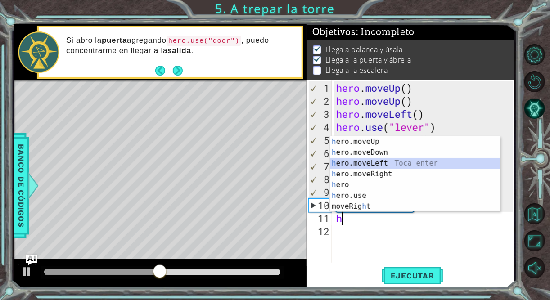
click at [367, 165] on div "h ero.moveUp Toca enter h ero.moveDown Toca enter h ero.moveLeft Toca enter h e…" at bounding box center [415, 184] width 171 height 97
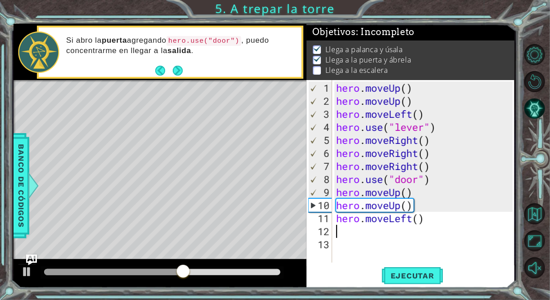
click at [374, 232] on div "hero . moveUp ( ) hero . moveUp ( ) hero . moveLeft ( ) hero . use ( "lever" ) …" at bounding box center [426, 186] width 183 height 209
type textarea "h"
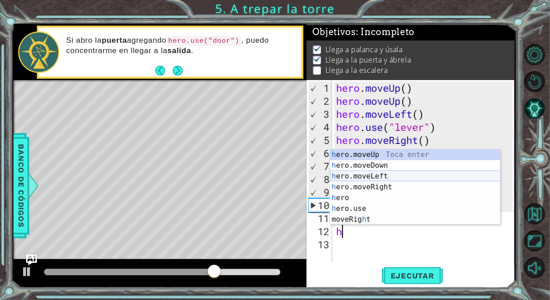
click at [369, 175] on div "h ero.moveUp Toca enter h ero.moveDown Toca enter h ero.moveLeft Toca enter h e…" at bounding box center [415, 198] width 171 height 97
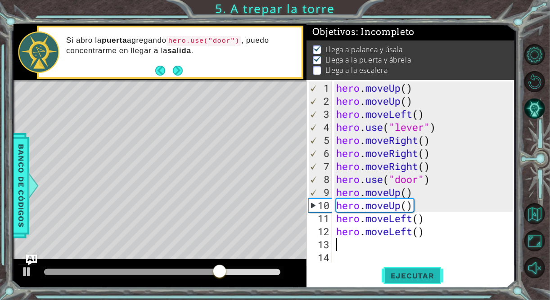
click at [390, 277] on span "Ejecutar" at bounding box center [413, 276] width 62 height 9
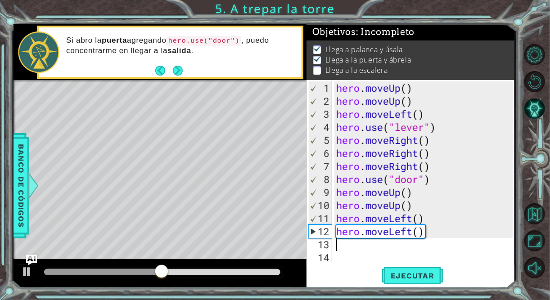
type textarea "h"
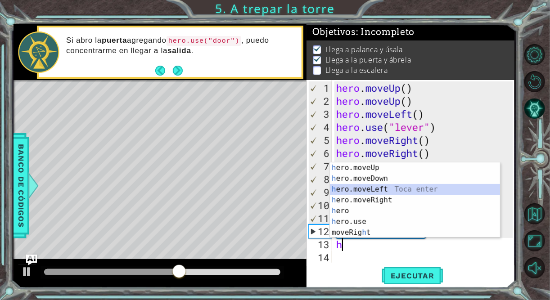
click at [375, 187] on div "h ero.moveUp Toca enter h ero.moveDown Toca enter h ero.moveLeft Toca enter h e…" at bounding box center [415, 211] width 171 height 97
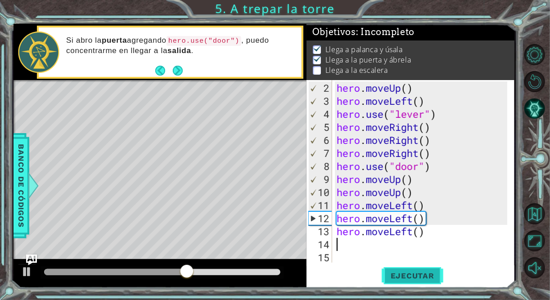
click at [397, 274] on span "Ejecutar" at bounding box center [413, 276] width 62 height 9
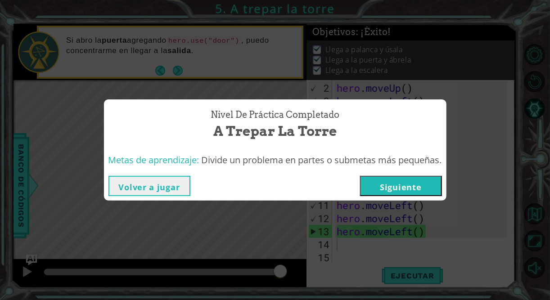
click at [390, 185] on button "Siguiente" at bounding box center [401, 186] width 82 height 20
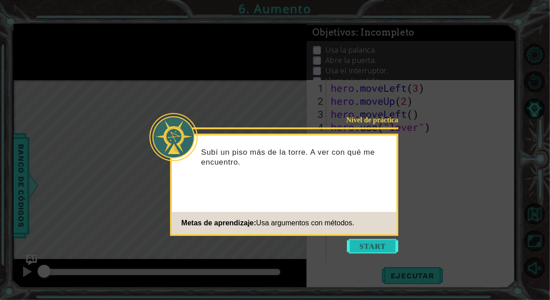
click at [360, 249] on button "Start" at bounding box center [372, 246] width 51 height 14
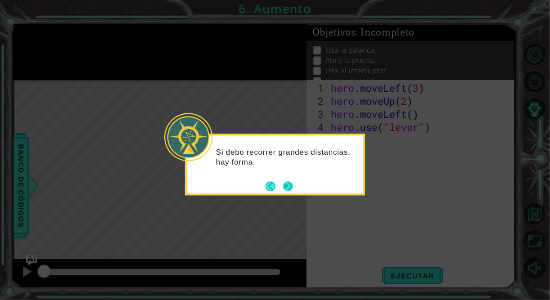
click at [293, 185] on button "Next" at bounding box center [288, 186] width 10 height 10
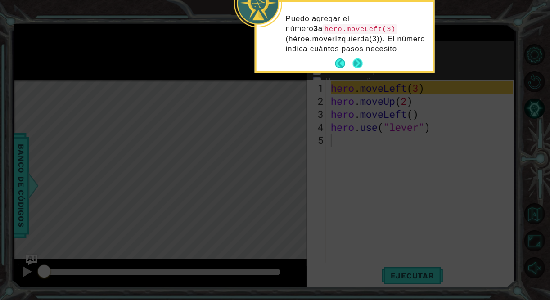
click at [358, 59] on button "Next" at bounding box center [358, 64] width 10 height 10
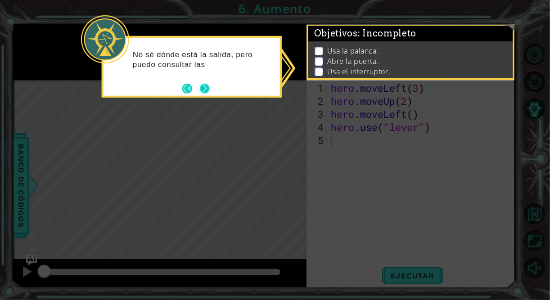
click at [205, 86] on button "Next" at bounding box center [205, 89] width 10 height 10
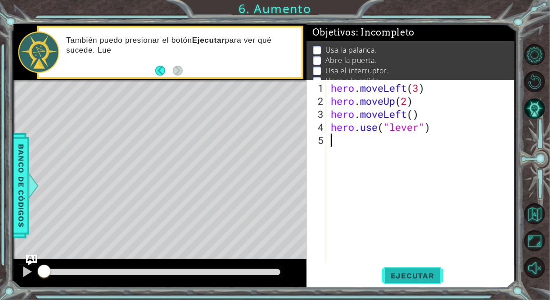
click at [420, 277] on span "Ejecutar" at bounding box center [413, 276] width 62 height 9
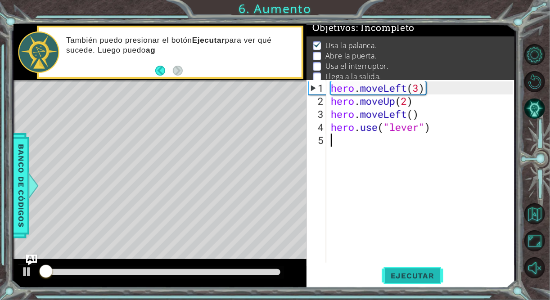
scroll to position [9, 0]
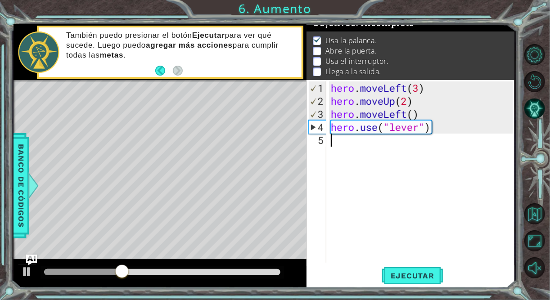
click at [354, 144] on div "hero . moveLeft ( 3 ) hero . moveUp ( 2 ) hero . moveLeft ( ) hero . use ( "lev…" at bounding box center [423, 186] width 188 height 209
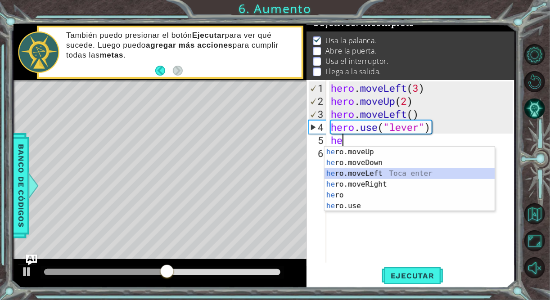
click at [368, 172] on div "he ro.moveUp Toca enter he ro.moveDown Toca enter he ro.moveLeft Toca enter he …" at bounding box center [410, 190] width 171 height 86
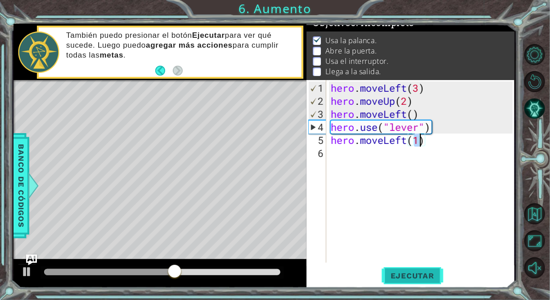
type textarea "hero.moveLeft(1)"
click at [402, 275] on span "Ejecutar" at bounding box center [413, 276] width 62 height 9
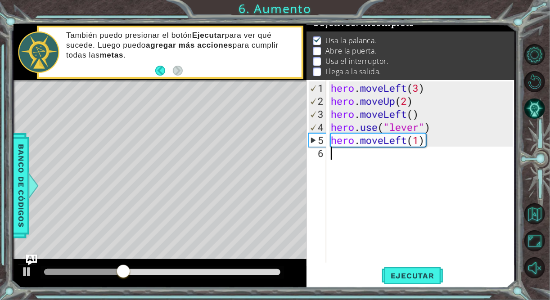
click at [335, 155] on div "hero . moveLeft ( 3 ) hero . moveUp ( 2 ) hero . moveLeft ( ) hero . use ( "lev…" at bounding box center [423, 186] width 188 height 209
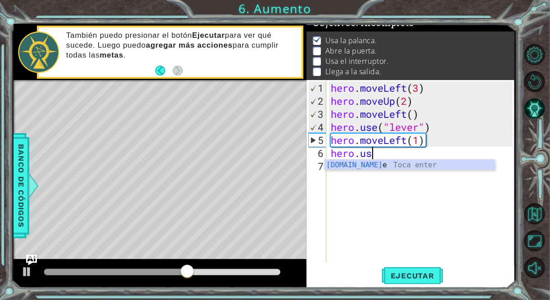
scroll to position [0, 1]
click at [388, 162] on div "hero.use Toca enter" at bounding box center [410, 176] width 171 height 32
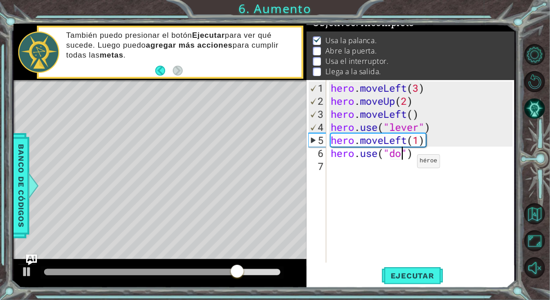
scroll to position [0, 3]
type textarea "hero.use("door")"
click at [425, 278] on span "Ejecutar" at bounding box center [413, 276] width 62 height 9
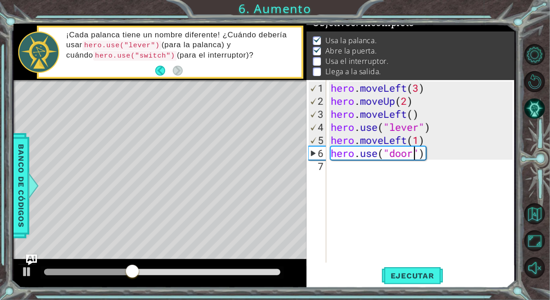
click at [348, 170] on div "hero . moveLeft ( 3 ) hero . moveUp ( 2 ) hero . moveLeft ( ) hero . use ( "lev…" at bounding box center [423, 186] width 188 height 209
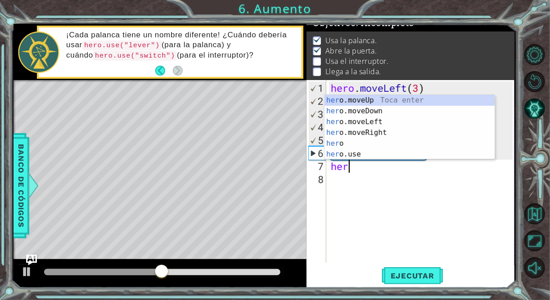
scroll to position [0, 0]
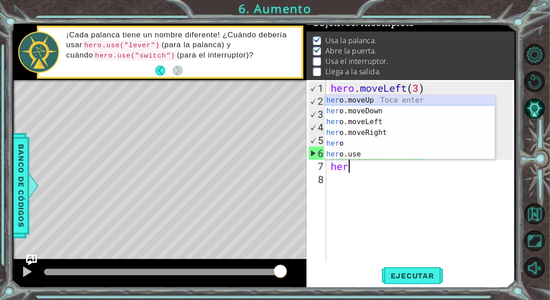
click at [375, 98] on div "her o.moveUp Toca enter her o.moveDown Toca enter her o.moveLeft Toca enter her…" at bounding box center [410, 138] width 171 height 86
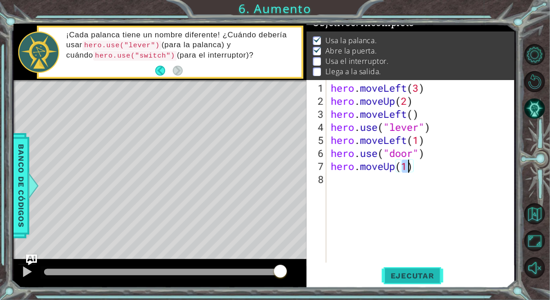
click at [421, 273] on span "Ejecutar" at bounding box center [413, 276] width 62 height 9
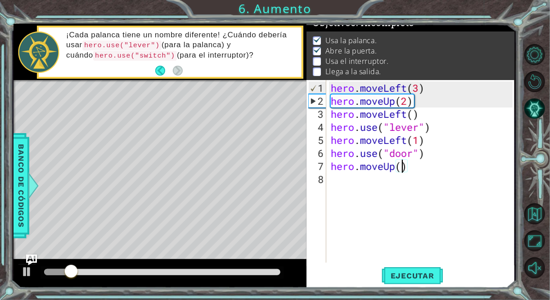
scroll to position [0, 3]
type textarea "hero.moveUp(2)"
click at [415, 271] on button "Ejecutar" at bounding box center [413, 276] width 62 height 21
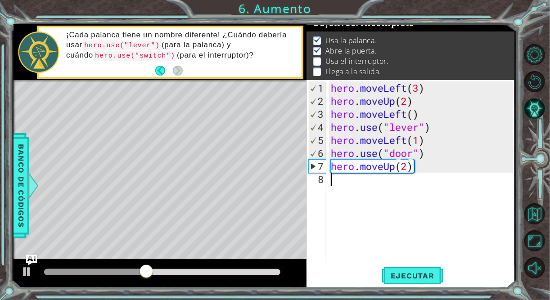
click at [345, 181] on div "hero . moveLeft ( 3 ) hero . moveUp ( 2 ) hero . moveLeft ( ) hero . use ( "lev…" at bounding box center [423, 186] width 188 height 209
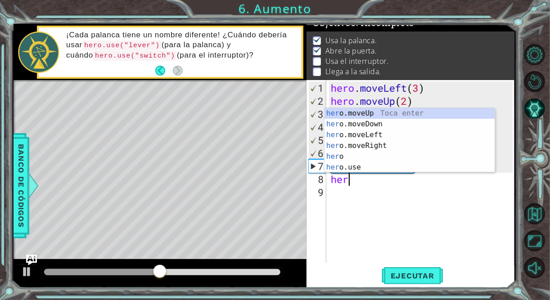
scroll to position [0, 0]
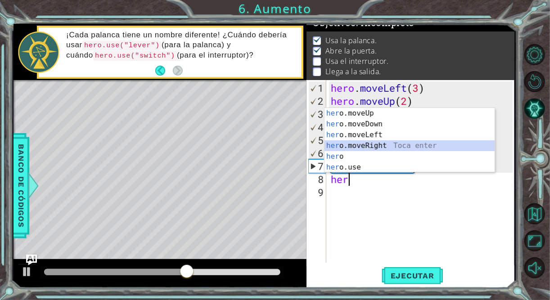
click at [376, 142] on div "her o.moveUp Toca enter her o.moveDown Toca enter her o.moveLeft Toca enter her…" at bounding box center [410, 151] width 171 height 86
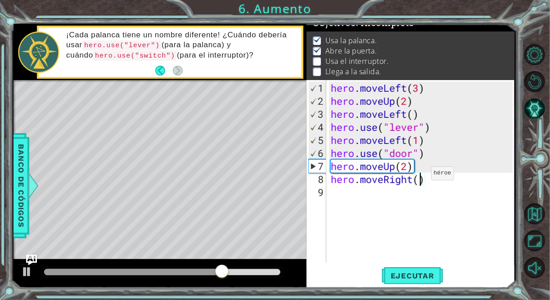
scroll to position [0, 4]
click at [413, 277] on span "Ejecutar" at bounding box center [413, 276] width 62 height 9
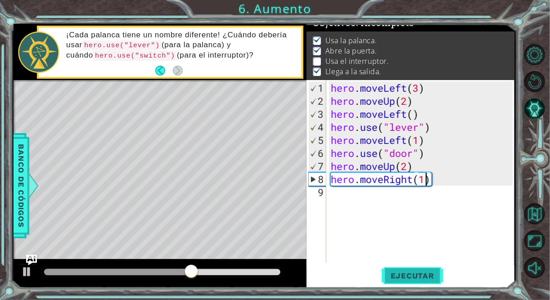
click at [412, 278] on span "Ejecutar" at bounding box center [413, 276] width 62 height 9
type textarea "hero.moveRight(2)"
click at [421, 277] on span "Ejecutar" at bounding box center [413, 276] width 62 height 9
click at [343, 194] on div "hero . moveLeft ( 3 ) hero . moveUp ( 2 ) hero . moveLeft ( ) hero . use ( "lev…" at bounding box center [423, 186] width 188 height 209
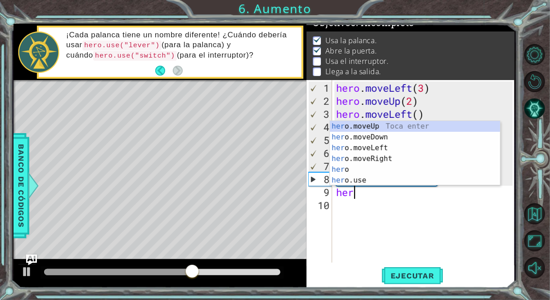
scroll to position [0, 0]
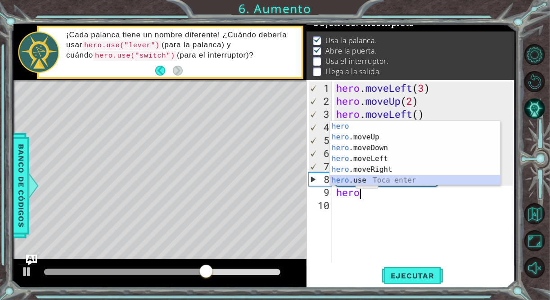
click at [347, 183] on div "hero Toca enter hero .moveUp Toca enter hero .moveDown Toca enter hero .moveLef…" at bounding box center [415, 164] width 171 height 86
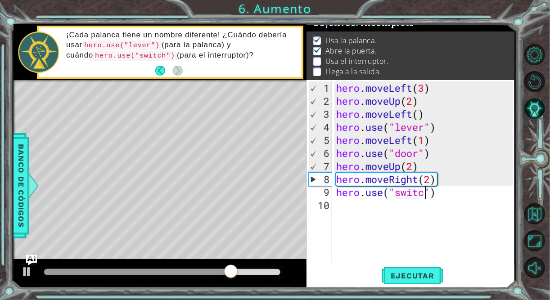
scroll to position [0, 4]
type textarea "hero.use("switch")"
click at [418, 277] on span "Ejecutar" at bounding box center [413, 276] width 62 height 9
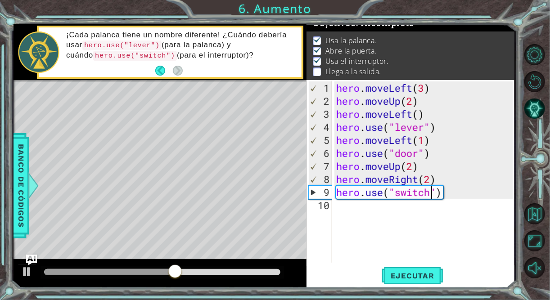
click at [345, 211] on div "hero . moveLeft ( 3 ) hero . moveUp ( 2 ) hero . moveLeft ( ) hero . use ( "lev…" at bounding box center [426, 186] width 183 height 209
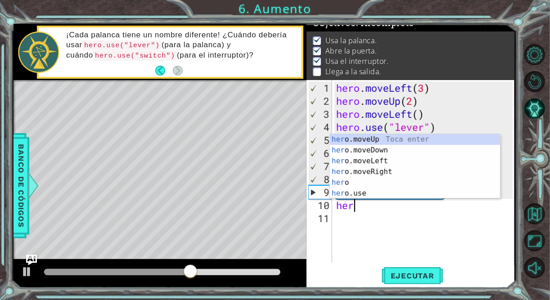
scroll to position [0, 0]
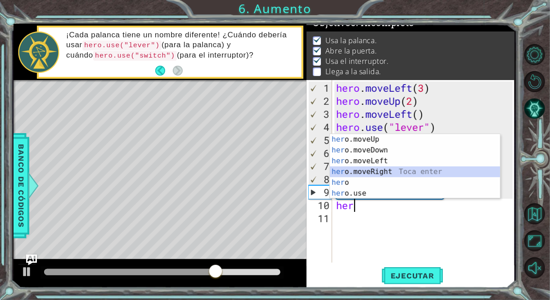
click at [380, 170] on div "her o.moveUp Toca enter her o.moveDown Toca enter her o.moveLeft Toca enter her…" at bounding box center [415, 177] width 171 height 86
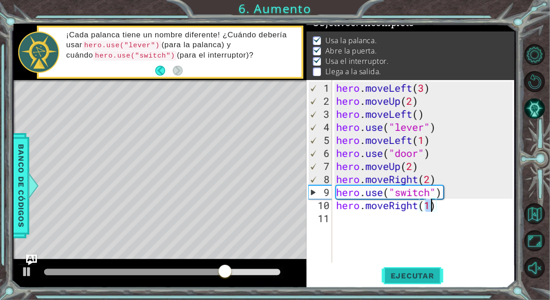
type textarea "hero.moveRight(1)"
click at [403, 269] on button "Ejecutar" at bounding box center [413, 276] width 62 height 21
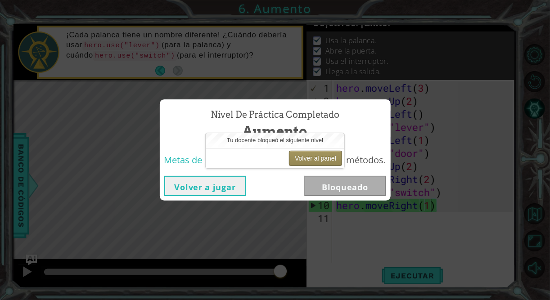
click at [306, 158] on button "Volver al panel" at bounding box center [315, 158] width 53 height 15
click at [293, 165] on button "Volver al panel" at bounding box center [315, 158] width 53 height 15
click at [225, 184] on button "Volver a jugar" at bounding box center [205, 186] width 82 height 20
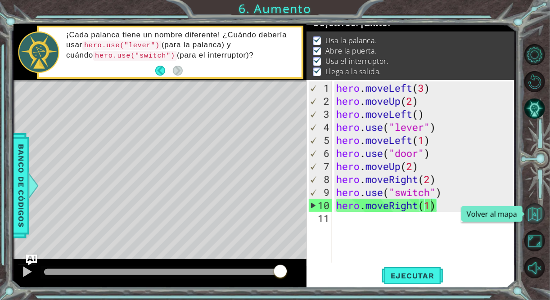
click at [530, 213] on button "Volver al mapa" at bounding box center [535, 214] width 21 height 21
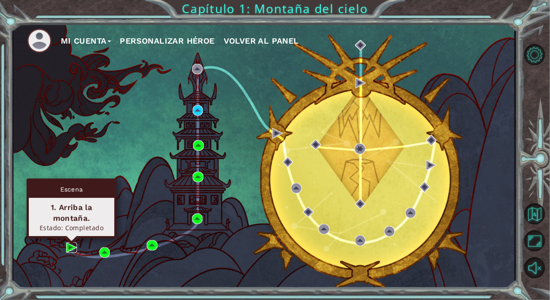
click at [73, 249] on img at bounding box center [71, 248] width 10 height 10
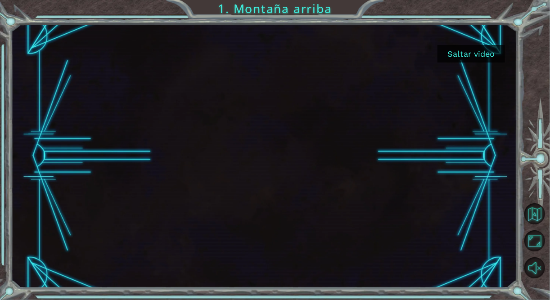
click at [464, 56] on button "Saltar video" at bounding box center [472, 54] width 68 height 18
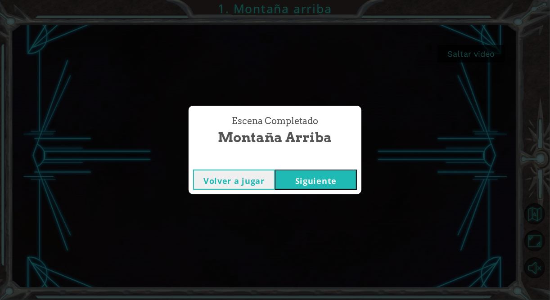
click at [311, 180] on button "Siguiente" at bounding box center [316, 180] width 82 height 20
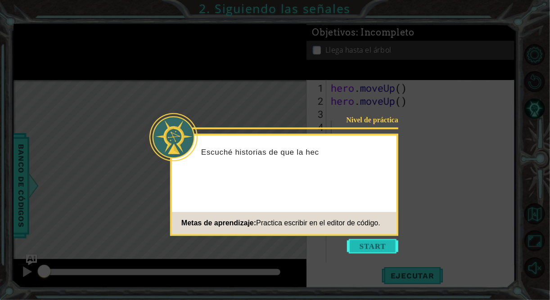
click at [378, 243] on button "Start" at bounding box center [372, 246] width 51 height 14
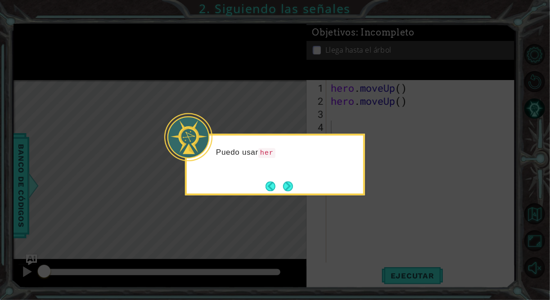
click at [402, 207] on icon at bounding box center [275, 150] width 550 height 300
click at [288, 189] on button "Next" at bounding box center [288, 186] width 10 height 10
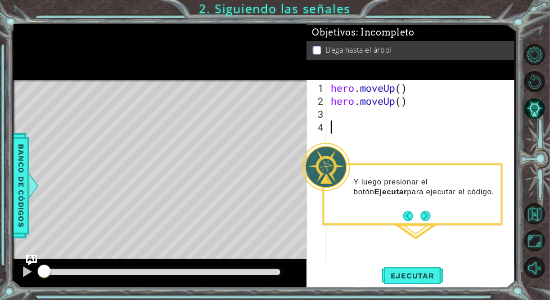
click at [340, 113] on div "hero . moveUp ( ) hero . moveUp ( )" at bounding box center [423, 186] width 188 height 209
click at [425, 215] on button "Next" at bounding box center [426, 216] width 10 height 10
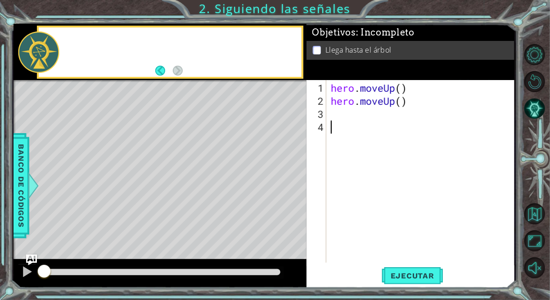
click at [426, 215] on div "hero . moveUp ( ) hero . moveUp ( )" at bounding box center [423, 186] width 188 height 209
drag, startPoint x: 159, startPoint y: 70, endPoint x: 149, endPoint y: 59, distance: 15.0
click at [158, 71] on button "Back" at bounding box center [164, 71] width 18 height 10
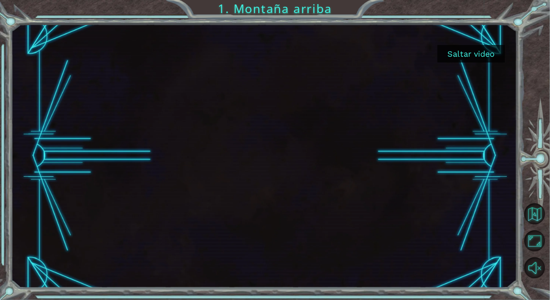
click at [456, 52] on button "Saltar video" at bounding box center [472, 54] width 68 height 18
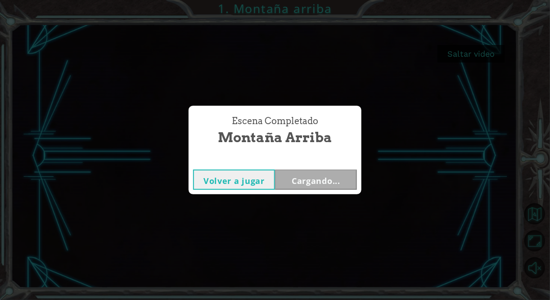
click at [231, 181] on button "Volver a jugar" at bounding box center [234, 180] width 82 height 20
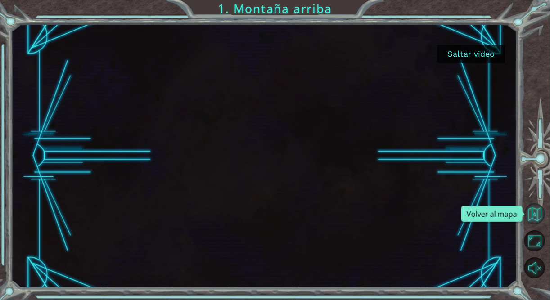
click at [535, 218] on button "Volver al mapa" at bounding box center [535, 214] width 21 height 21
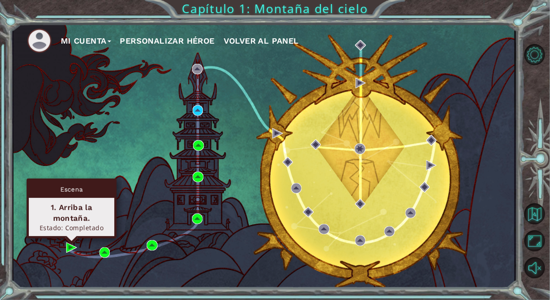
click at [71, 222] on div "1. Arriba la montaña." at bounding box center [71, 213] width 77 height 22
click at [71, 206] on div "1. Arriba la montaña." at bounding box center [71, 213] width 77 height 22
click at [74, 246] on img at bounding box center [71, 248] width 10 height 10
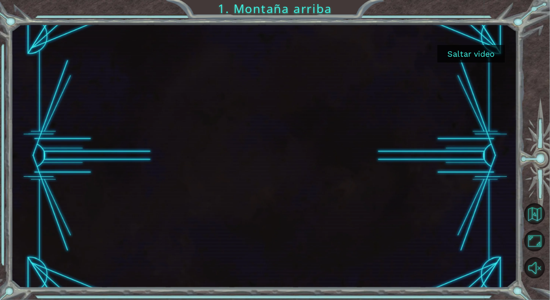
click at [466, 57] on button "Saltar video" at bounding box center [472, 54] width 68 height 18
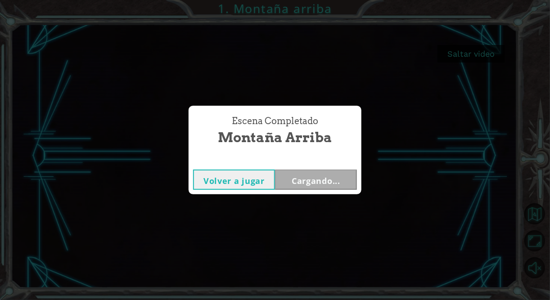
click at [464, 54] on div "Escena Completado Montaña arriba Volver a jugar Cargando..." at bounding box center [275, 150] width 550 height 300
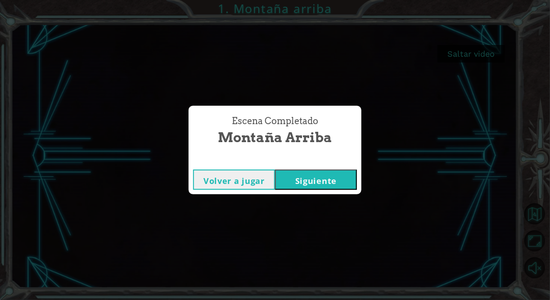
click at [299, 179] on button "Siguiente" at bounding box center [316, 180] width 82 height 20
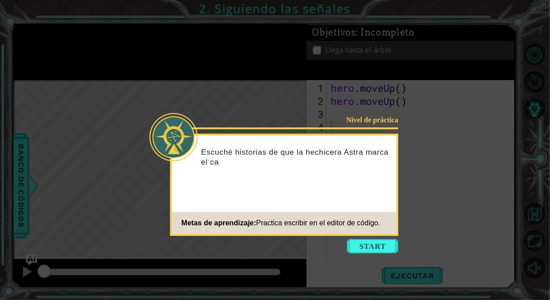
click at [431, 169] on icon at bounding box center [275, 150] width 550 height 300
click at [379, 242] on button "Start" at bounding box center [372, 246] width 51 height 14
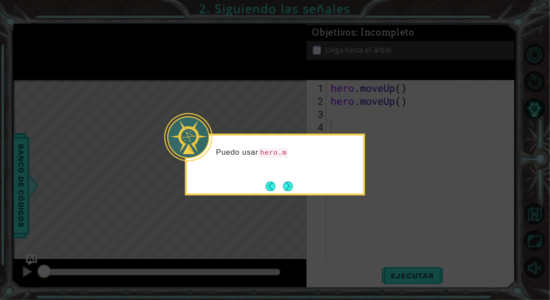
click at [290, 184] on button "Next" at bounding box center [288, 186] width 10 height 10
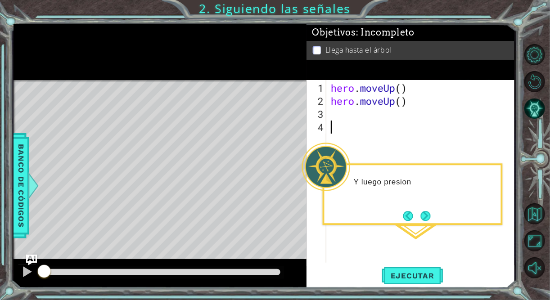
click at [340, 118] on div "hero . moveUp ( ) hero . moveUp ( )" at bounding box center [423, 186] width 188 height 209
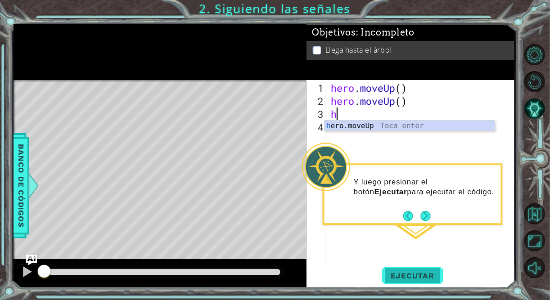
type textarea "h"
click at [414, 274] on span "Ejecutar" at bounding box center [413, 276] width 62 height 9
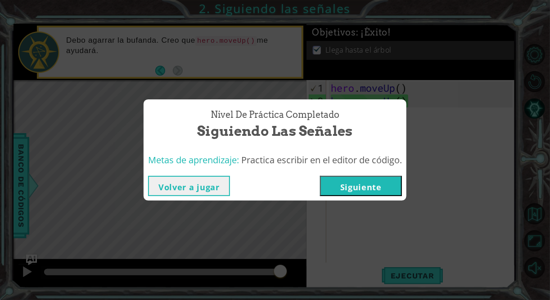
click at [213, 186] on button "Volver a jugar" at bounding box center [189, 186] width 82 height 20
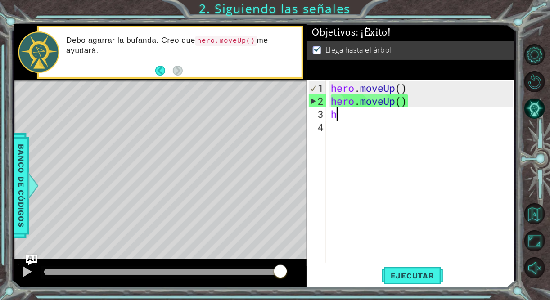
click at [370, 169] on div "hero . moveUp ( ) hero . moveUp ( ) h" at bounding box center [423, 186] width 188 height 209
drag, startPoint x: 342, startPoint y: 111, endPoint x: 344, endPoint y: 118, distance: 7.4
click at [344, 118] on div "hero . moveUp ( ) hero . moveUp ( ) h" at bounding box center [423, 186] width 188 height 209
type textarea "h"
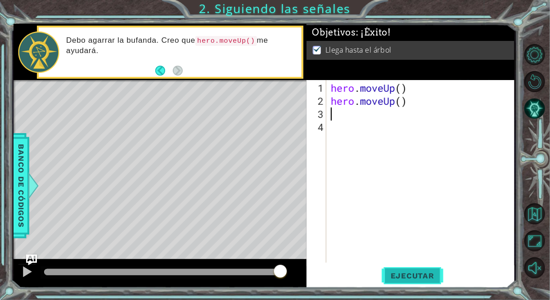
click at [421, 277] on span "Ejecutar" at bounding box center [413, 276] width 62 height 9
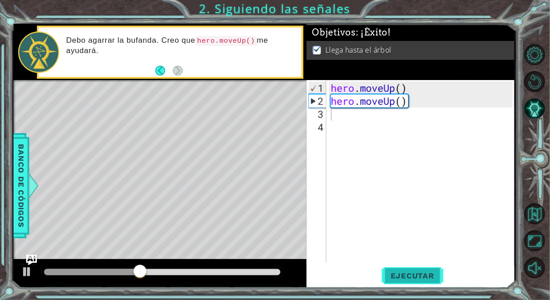
click at [421, 277] on span "Ejecutar" at bounding box center [413, 276] width 62 height 9
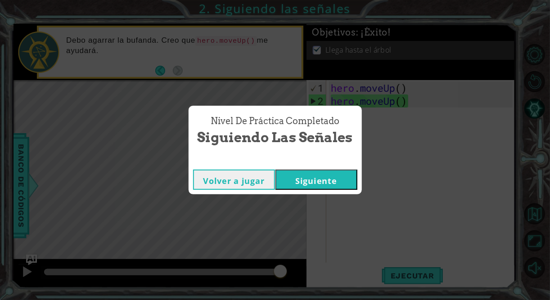
click at [330, 180] on button "Siguiente" at bounding box center [317, 180] width 82 height 20
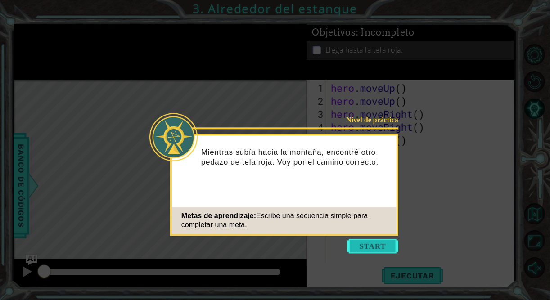
click at [362, 245] on button "Start" at bounding box center [372, 246] width 51 height 14
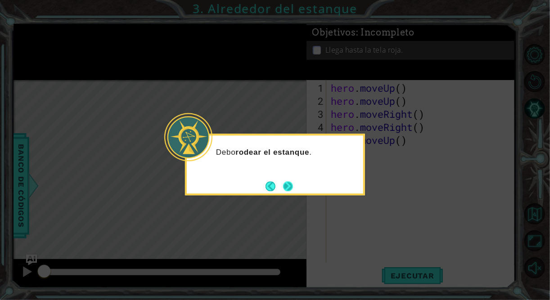
click at [288, 187] on button "Next" at bounding box center [288, 186] width 10 height 10
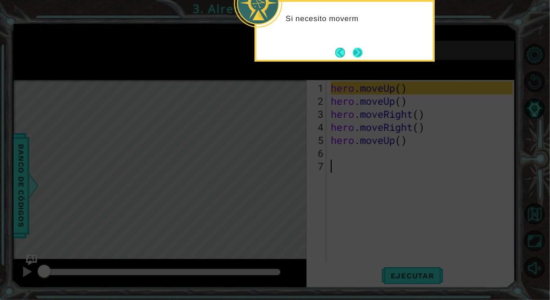
click at [358, 53] on button "Next" at bounding box center [358, 53] width 10 height 10
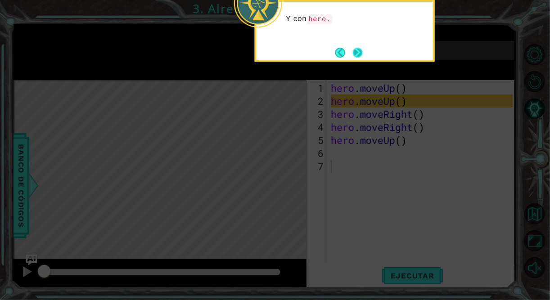
click at [355, 55] on button "Next" at bounding box center [358, 53] width 10 height 10
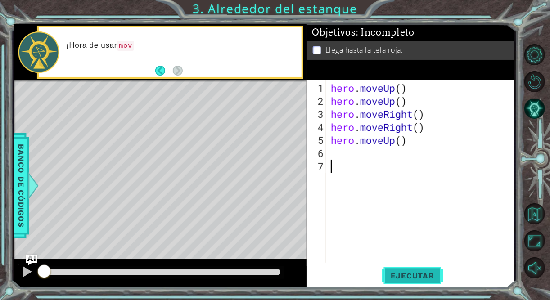
click at [415, 273] on span "Ejecutar" at bounding box center [413, 276] width 62 height 9
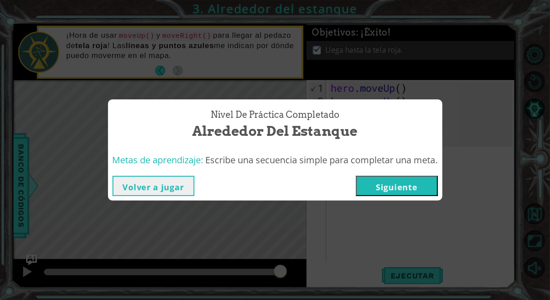
click at [181, 190] on button "Volver a jugar" at bounding box center [154, 186] width 82 height 20
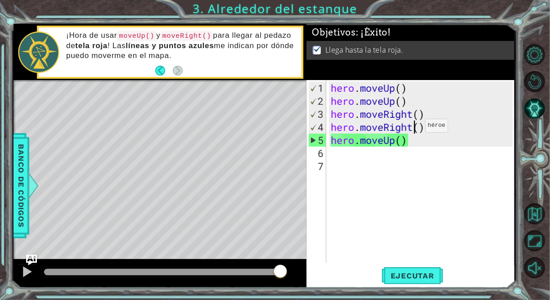
click at [412, 129] on div "hero . moveUp ( ) hero . moveUp ( ) hero . moveRight ( ) hero . moveRight ( ) h…" at bounding box center [423, 186] width 188 height 209
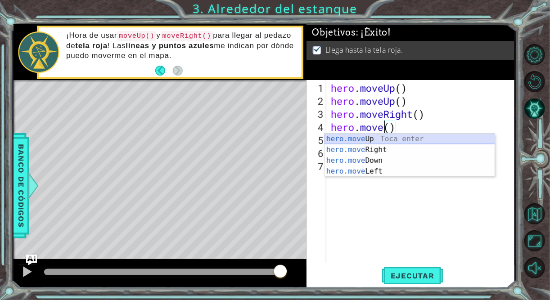
click at [379, 136] on div "hero.move Up Toca enter hero.move Right Toca enter hero.move Down Toca enter he…" at bounding box center [410, 166] width 171 height 65
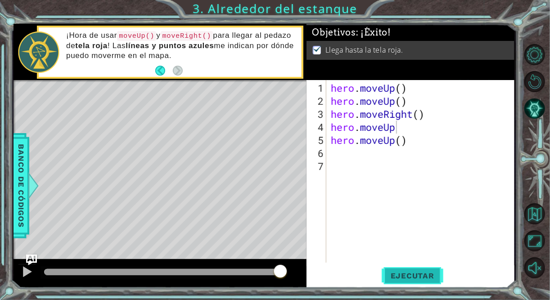
click at [417, 277] on span "Ejecutar" at bounding box center [413, 276] width 62 height 9
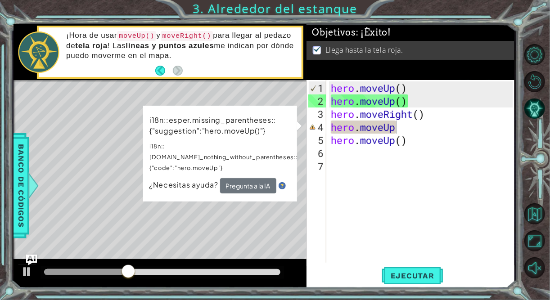
click at [245, 219] on div "Level Map" at bounding box center [222, 212] width 416 height 265
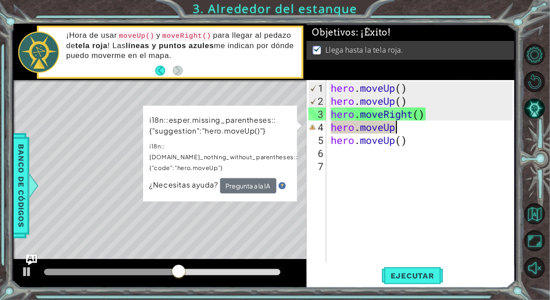
click at [411, 131] on div "hero . moveUp ( ) hero . moveUp ( ) hero . moveRight ( ) hero . moveUp hero . m…" at bounding box center [423, 186] width 188 height 209
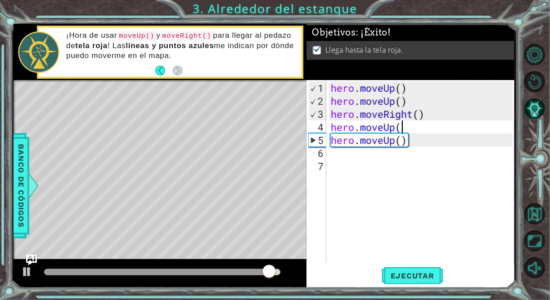
scroll to position [0, 3]
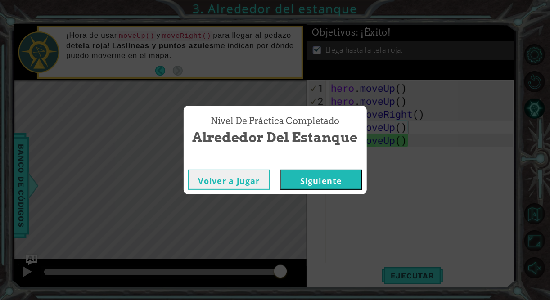
click at [231, 178] on button "Volver a jugar" at bounding box center [229, 180] width 82 height 20
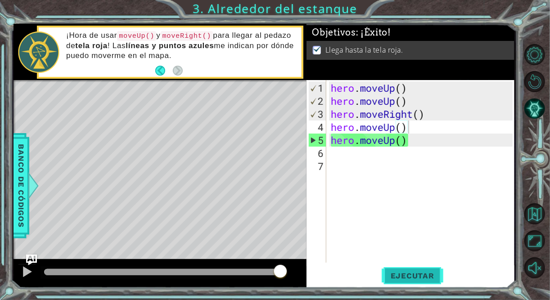
click at [413, 272] on span "Ejecutar" at bounding box center [413, 276] width 62 height 9
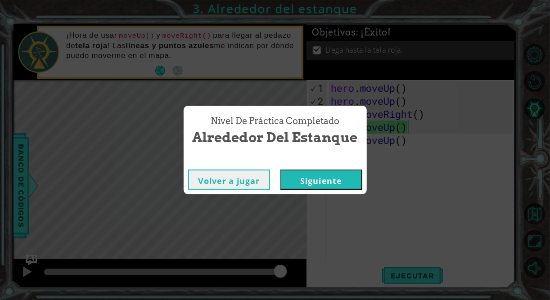
click at [247, 181] on button "Volver a jugar" at bounding box center [229, 180] width 82 height 20
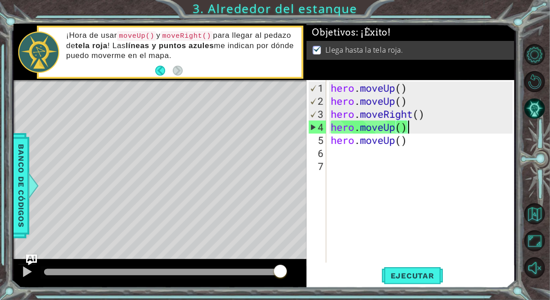
click at [413, 145] on div "hero . moveUp ( ) hero . moveUp ( ) hero . moveRight ( ) hero . moveUp ( ) hero…" at bounding box center [423, 186] width 188 height 209
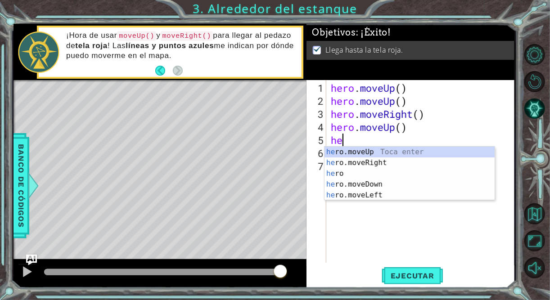
scroll to position [0, 0]
type textarea "h"
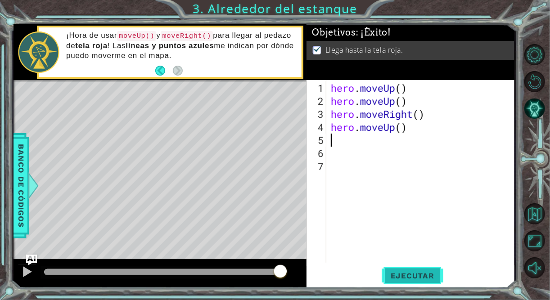
click at [418, 280] on span "Ejecutar" at bounding box center [413, 276] width 62 height 9
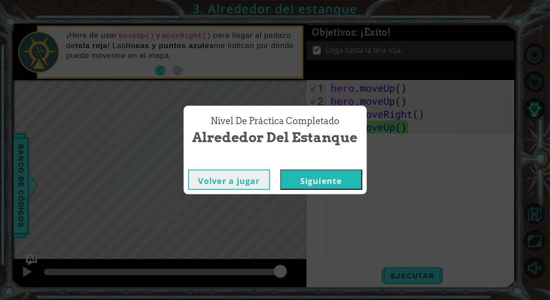
click at [237, 186] on button "Volver a jugar" at bounding box center [229, 180] width 82 height 20
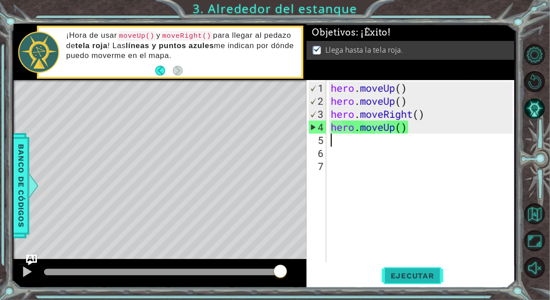
click at [426, 271] on button "Ejecutar" at bounding box center [413, 276] width 62 height 21
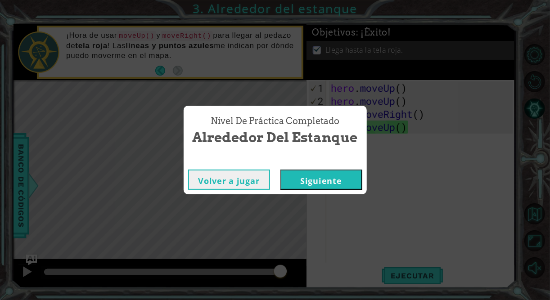
click at [313, 178] on button "Siguiente" at bounding box center [322, 180] width 82 height 20
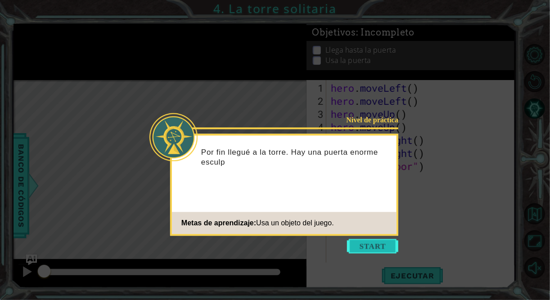
click at [385, 245] on button "Start" at bounding box center [372, 246] width 51 height 14
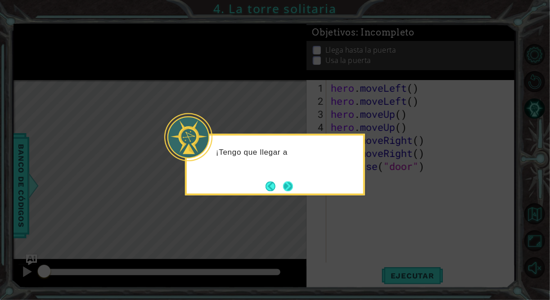
click at [293, 188] on button "Next" at bounding box center [288, 186] width 10 height 10
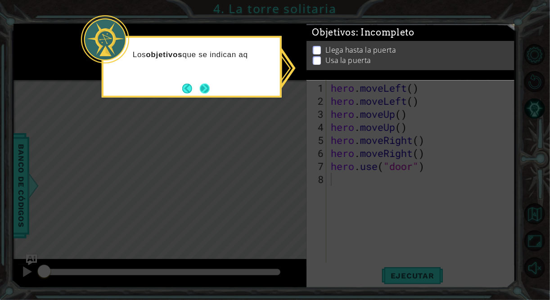
click at [200, 90] on button "Next" at bounding box center [205, 89] width 10 height 10
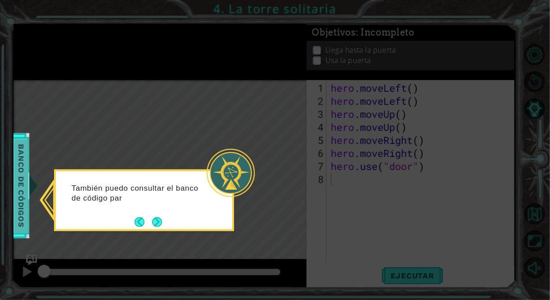
click at [22, 204] on span "Banco de códigos" at bounding box center [21, 185] width 14 height 93
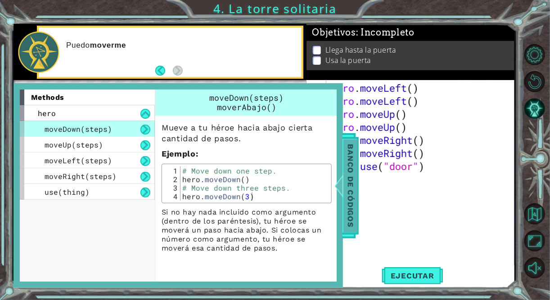
click at [352, 190] on span "Banco de códigos" at bounding box center [349, 185] width 14 height 93
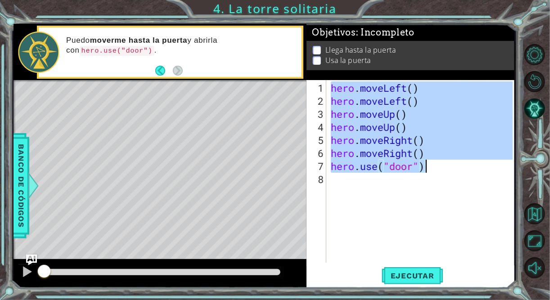
drag, startPoint x: 331, startPoint y: 88, endPoint x: 424, endPoint y: 166, distance: 121.2
click at [424, 166] on div "hero . moveLeft ( ) hero . moveLeft ( ) hero . moveUp ( ) hero . moveUp ( ) her…" at bounding box center [423, 186] width 188 height 209
type textarea "hero.moveRight() hero.use("door")"
drag, startPoint x: 435, startPoint y: 180, endPoint x: 438, endPoint y: 119, distance: 61.3
click at [435, 176] on div "hero . moveLeft ( ) hero . moveLeft ( ) hero . moveUp ( ) hero . moveUp ( ) her…" at bounding box center [423, 186] width 188 height 209
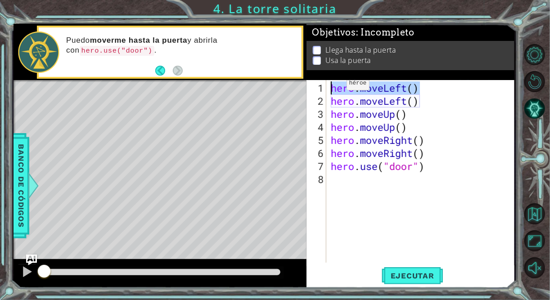
drag, startPoint x: 424, startPoint y: 84, endPoint x: 333, endPoint y: 87, distance: 91.0
click at [333, 87] on div "hero . moveLeft ( ) hero . moveLeft ( ) hero . moveUp ( ) hero . moveUp ( ) her…" at bounding box center [423, 186] width 188 height 209
type textarea "hero.moveLeft()"
drag, startPoint x: 434, startPoint y: 104, endPoint x: 438, endPoint y: 101, distance: 5.1
click at [436, 104] on div "hero . moveLeft ( ) hero . moveLeft ( ) hero . moveUp ( ) hero . moveUp ( ) her…" at bounding box center [423, 186] width 188 height 209
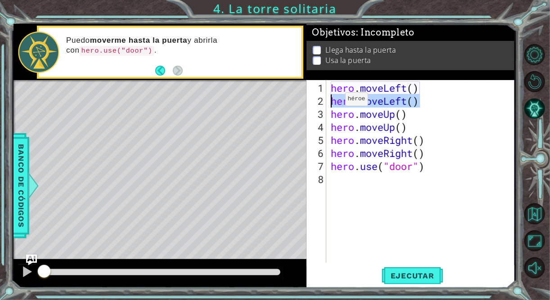
drag, startPoint x: 432, startPoint y: 101, endPoint x: 344, endPoint y: 100, distance: 88.3
click at [333, 102] on div "hero . moveLeft ( ) hero . moveLeft ( ) hero . moveUp ( ) hero . moveUp ( ) her…" at bounding box center [423, 186] width 188 height 209
click at [435, 232] on div "hero . moveLeft ( ) hero . moveLeft ( ) hero . moveUp ( ) hero . moveUp ( ) her…" at bounding box center [423, 186] width 188 height 209
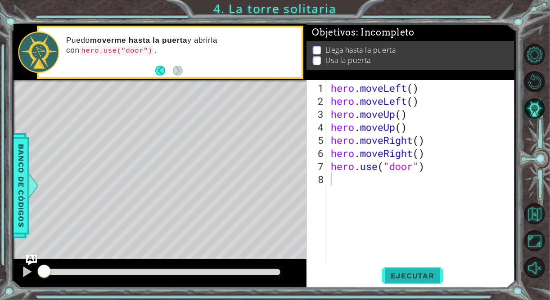
click at [411, 275] on span "Ejecutar" at bounding box center [413, 276] width 62 height 9
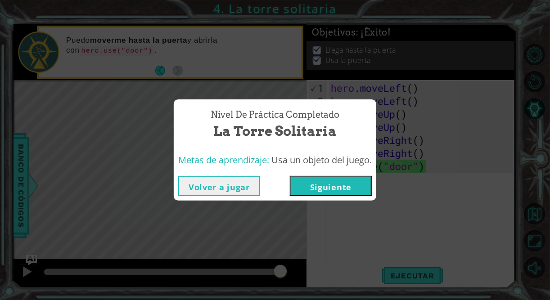
click at [342, 187] on button "Siguiente" at bounding box center [331, 186] width 82 height 20
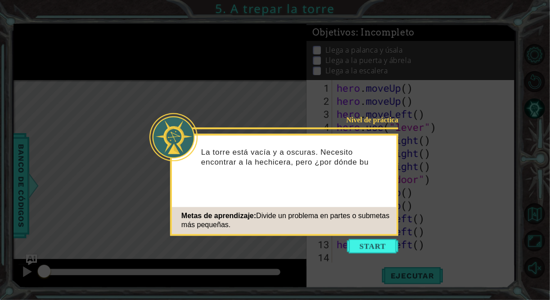
drag, startPoint x: 381, startPoint y: 249, endPoint x: 378, endPoint y: 240, distance: 9.3
click at [382, 246] on button "Start" at bounding box center [372, 246] width 51 height 14
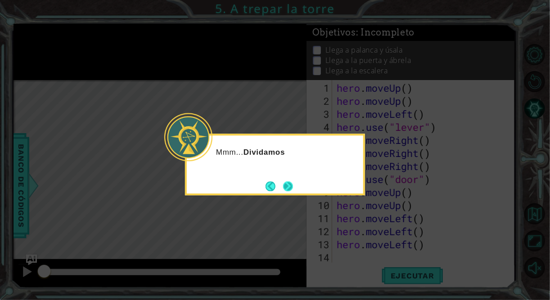
click at [291, 187] on button "Next" at bounding box center [288, 186] width 10 height 10
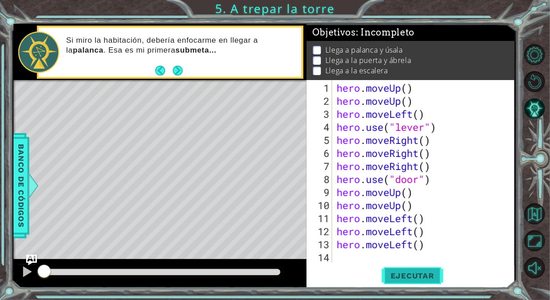
click at [433, 278] on span "Ejecutar" at bounding box center [413, 276] width 62 height 9
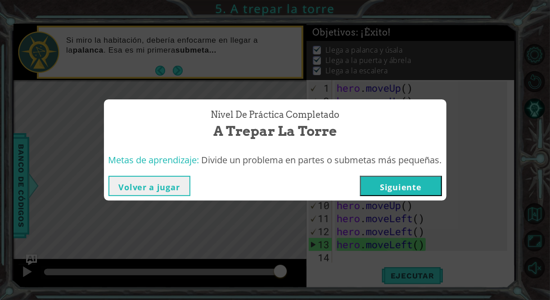
click at [378, 187] on button "Siguiente" at bounding box center [401, 186] width 82 height 20
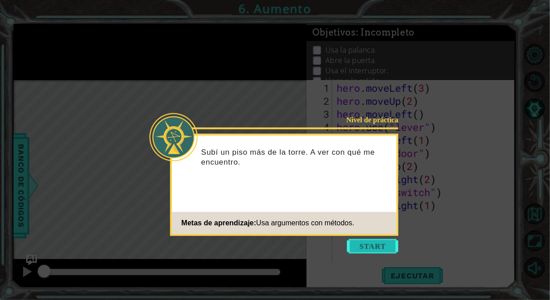
click at [373, 250] on button "Start" at bounding box center [372, 246] width 51 height 14
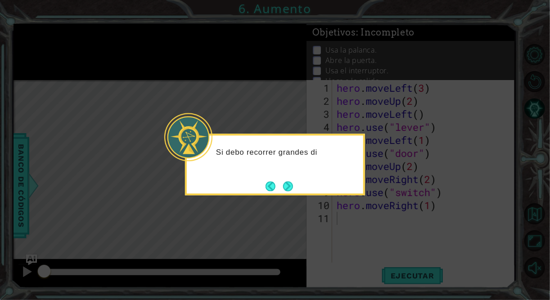
click at [288, 184] on button "Next" at bounding box center [288, 186] width 10 height 10
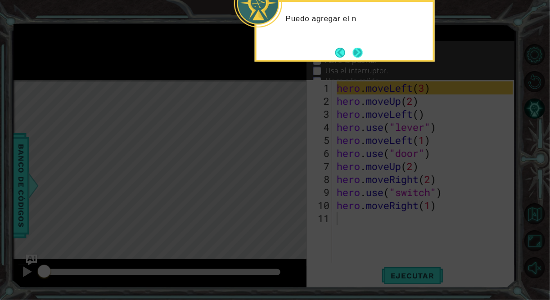
click at [360, 53] on button "Next" at bounding box center [358, 53] width 10 height 10
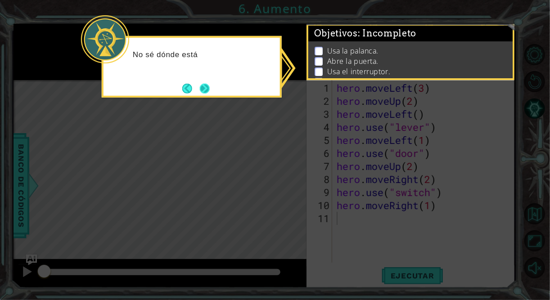
click at [210, 87] on button "Next" at bounding box center [204, 88] width 10 height 10
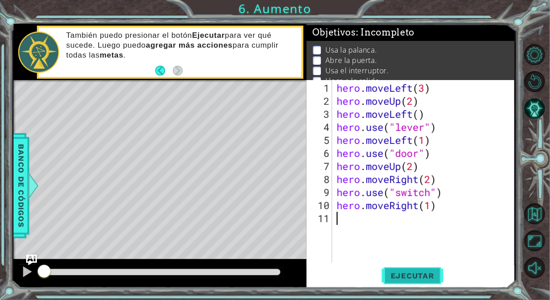
click at [421, 282] on button "Ejecutar" at bounding box center [413, 276] width 62 height 21
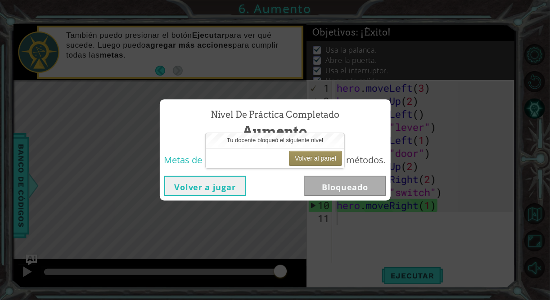
click at [212, 184] on button "Volver a jugar" at bounding box center [205, 186] width 82 height 20
